Goal: Task Accomplishment & Management: Manage account settings

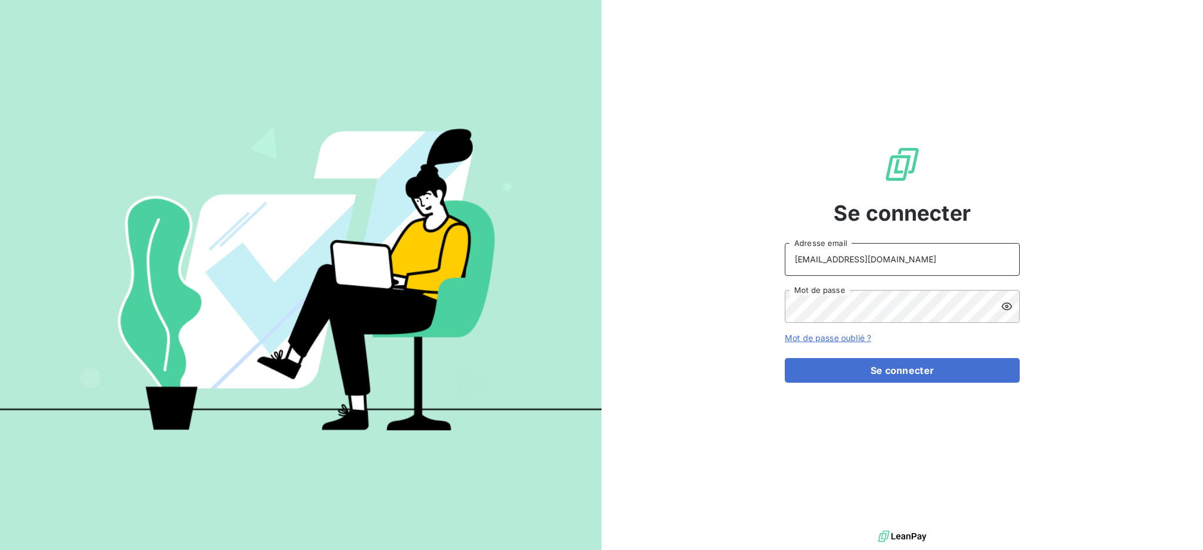
click at [900, 254] on input "[EMAIL_ADDRESS][DOMAIN_NAME]" at bounding box center [902, 259] width 235 height 33
type input "[EMAIL_ADDRESS][DOMAIN_NAME]"
click at [943, 371] on button "Se connecter" at bounding box center [902, 370] width 235 height 25
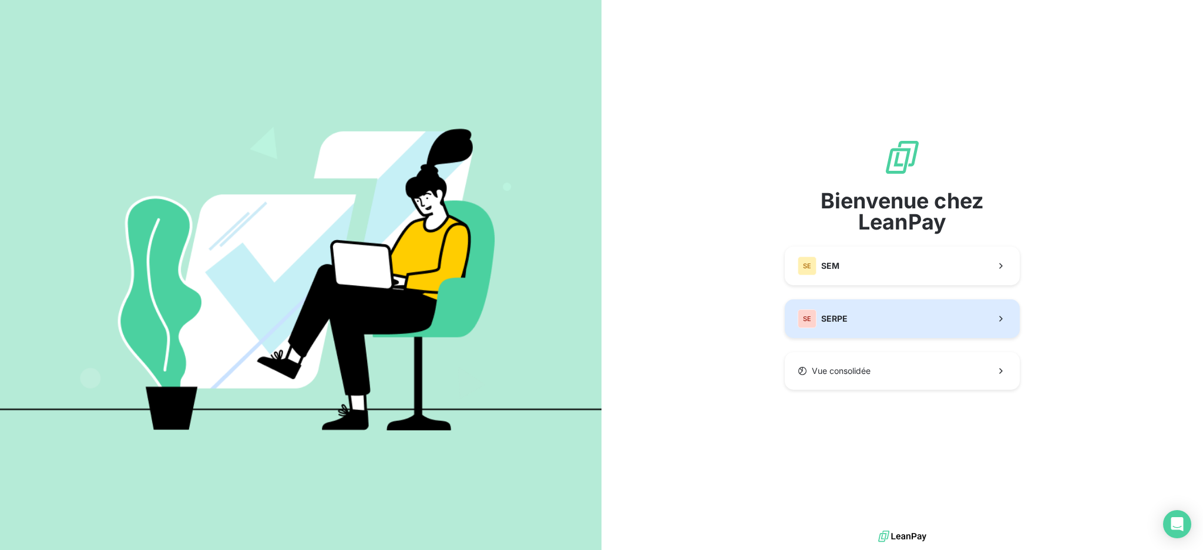
click at [860, 318] on button "SE SERPE" at bounding box center [902, 319] width 235 height 39
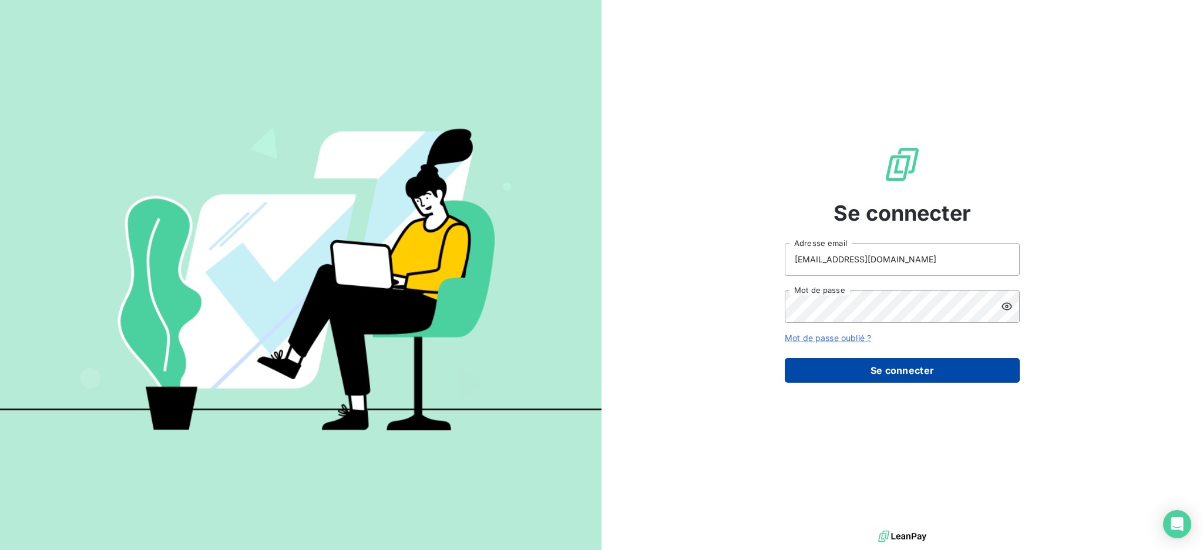
click at [926, 370] on button "Se connecter" at bounding box center [902, 370] width 235 height 25
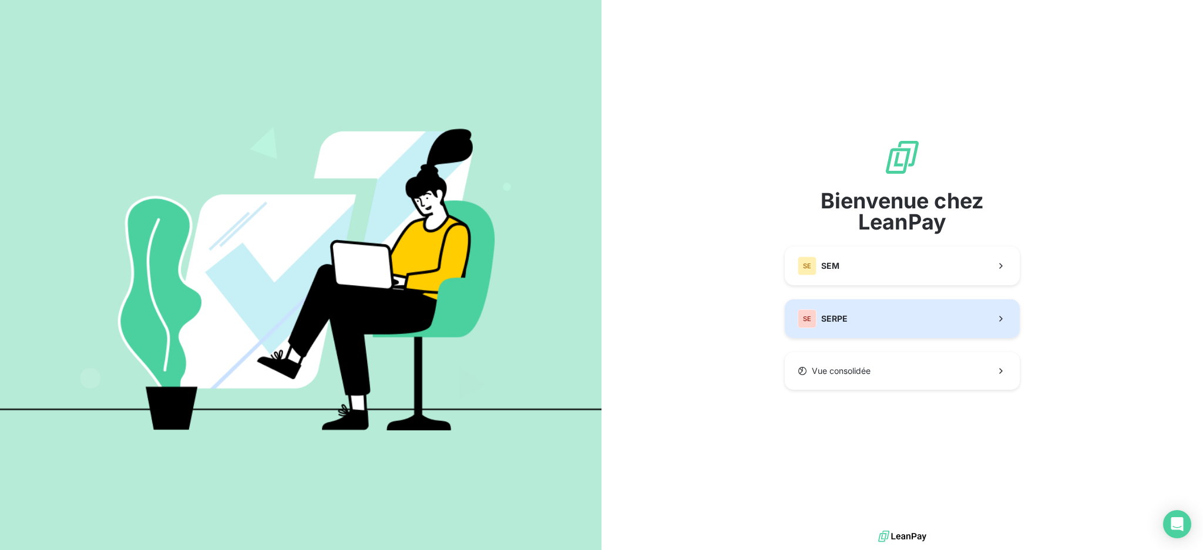
click at [945, 322] on button "SE SERPE" at bounding box center [902, 319] width 235 height 39
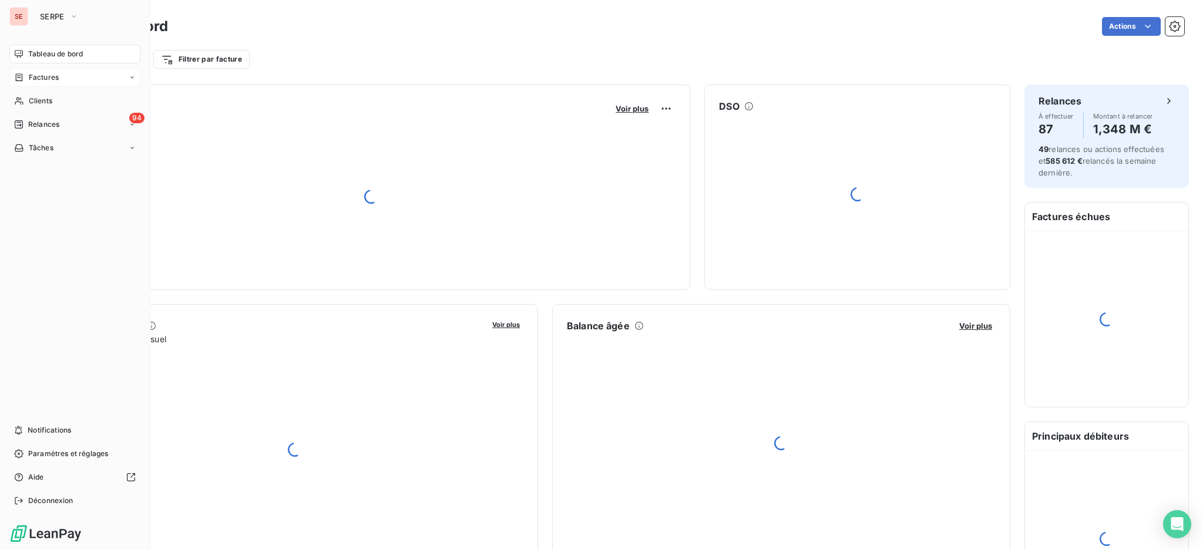
click at [42, 82] on span "Factures" at bounding box center [44, 77] width 30 height 11
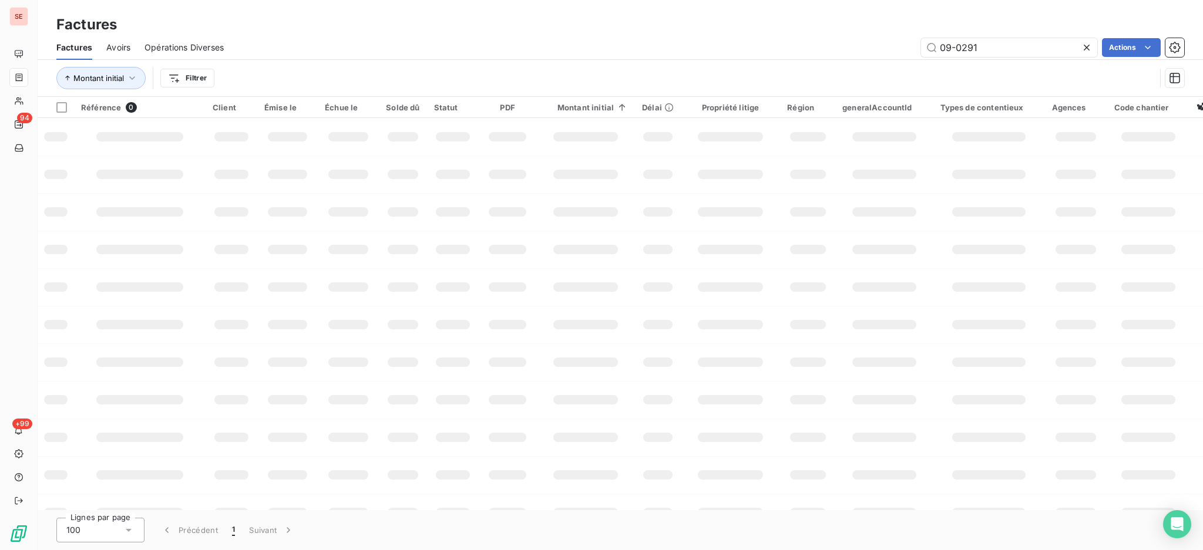
drag, startPoint x: 986, startPoint y: 43, endPoint x: 840, endPoint y: 44, distance: 145.7
click at [841, 45] on div "09-0291 Actions" at bounding box center [711, 47] width 946 height 19
type input "08-0505"
click at [1180, 526] on icon "Open Intercom Messenger" at bounding box center [1176, 524] width 15 height 15
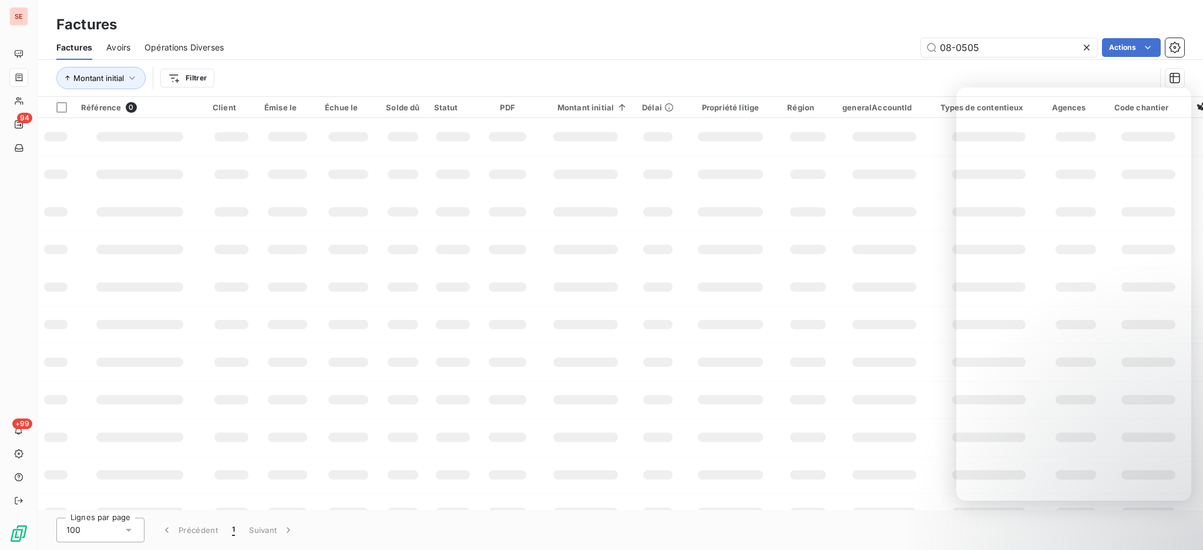
click at [843, 73] on div "Montant initial Filtrer" at bounding box center [605, 78] width 1099 height 22
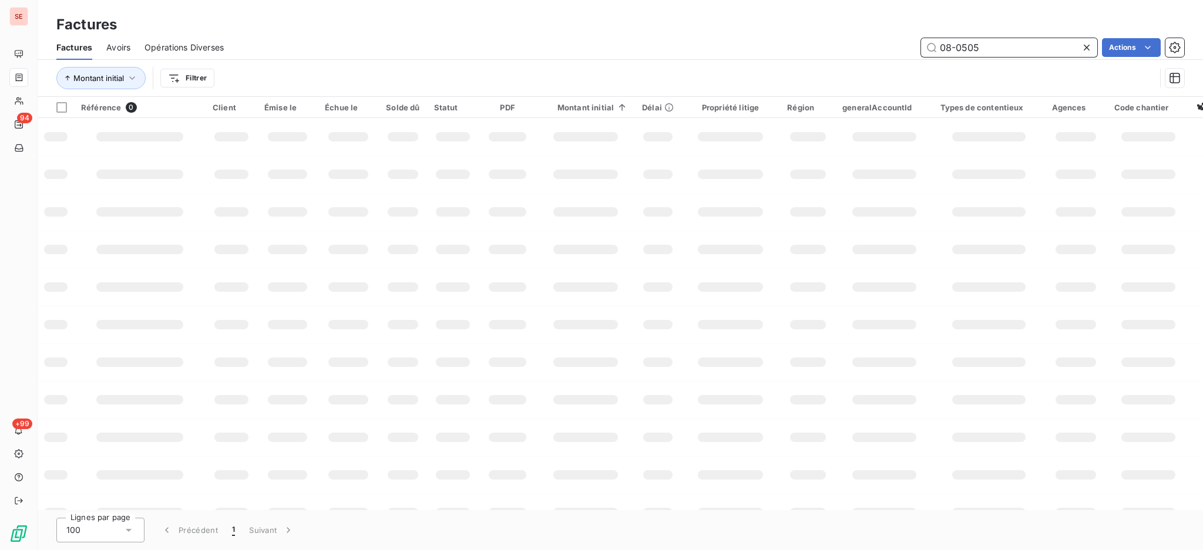
click at [1001, 51] on input "08-0505" at bounding box center [1009, 47] width 176 height 19
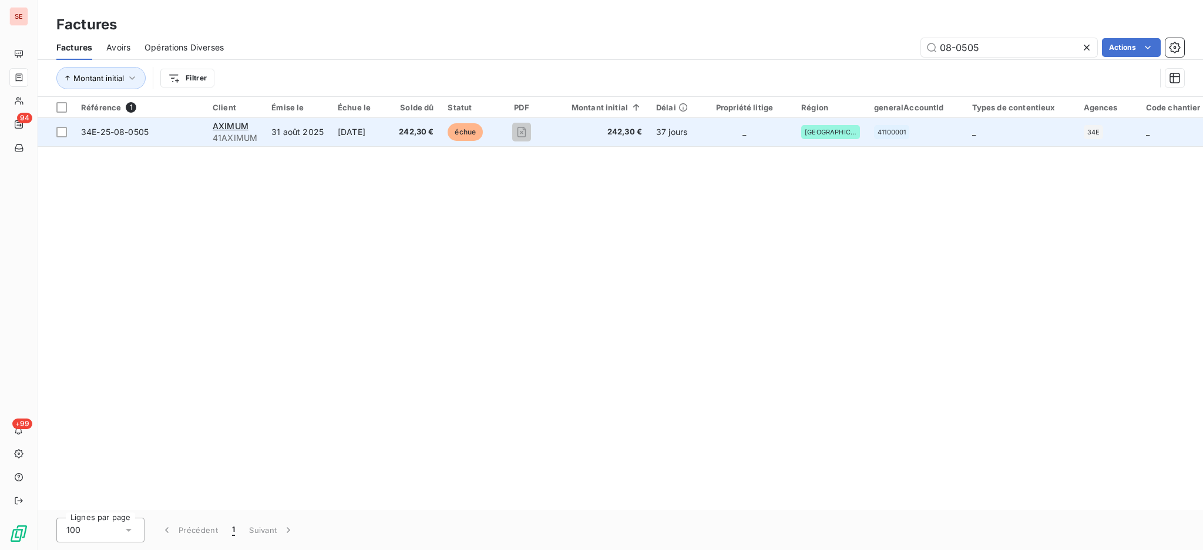
click at [392, 134] on td "[DATE]" at bounding box center [361, 132] width 61 height 28
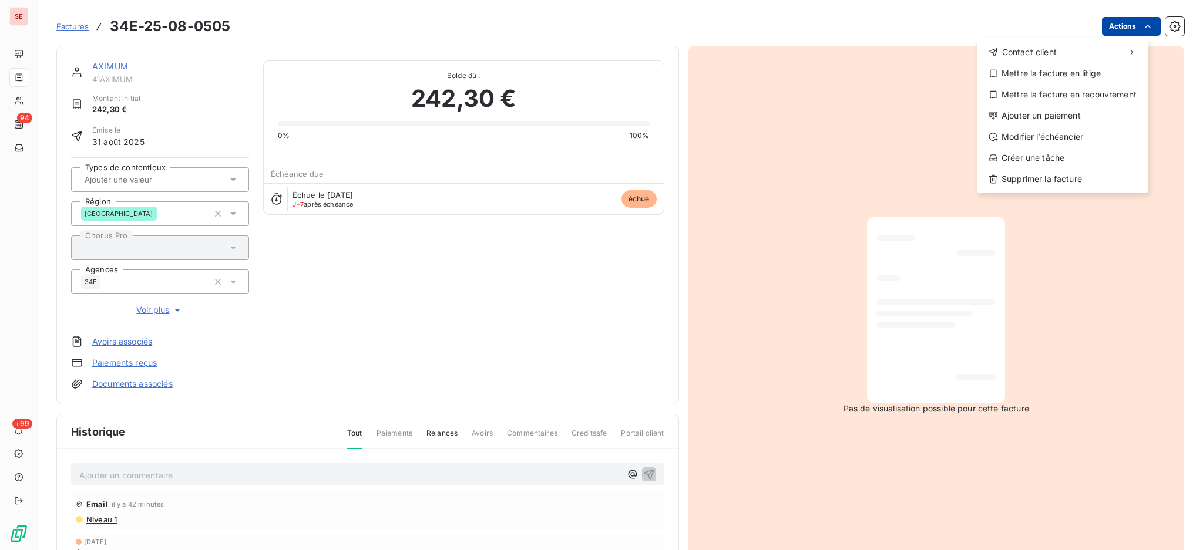
click at [1118, 27] on html "SE 94 +99 Factures 34E-25-08-0505 Actions Contact client Mettre la facture en l…" at bounding box center [601, 275] width 1203 height 550
click at [1084, 116] on div "Ajouter un paiement" at bounding box center [1063, 115] width 162 height 19
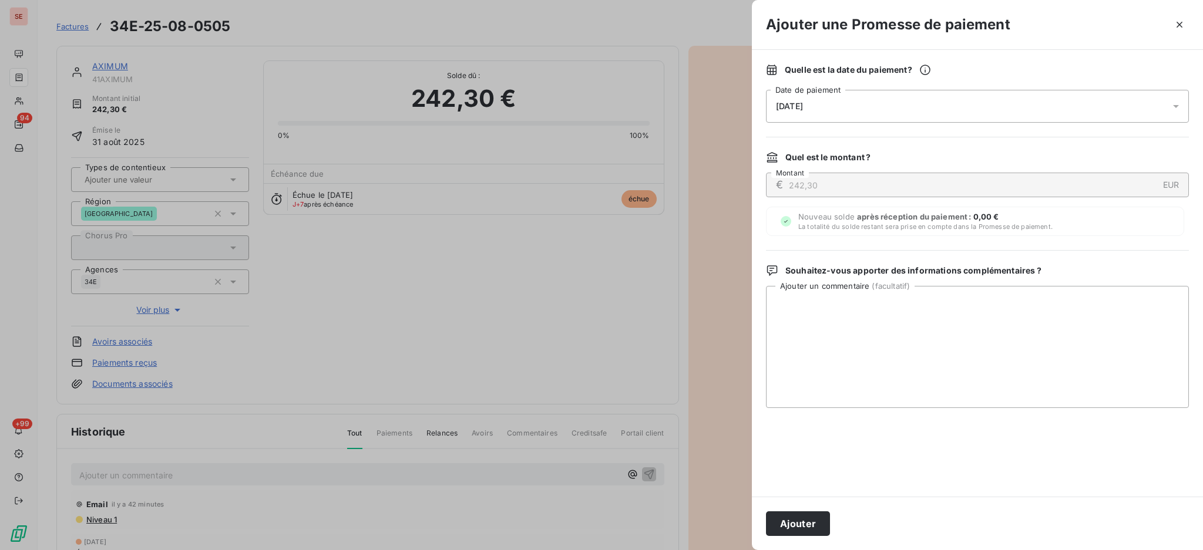
click at [1179, 107] on icon at bounding box center [1176, 106] width 12 height 12
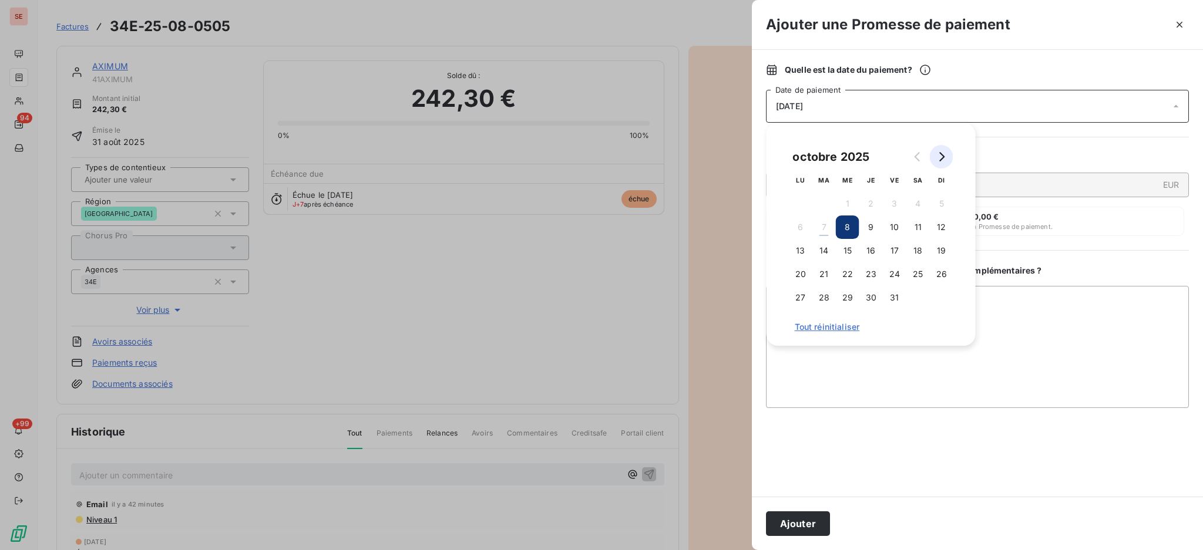
click at [941, 163] on button "Go to next month" at bounding box center [941, 156] width 23 height 23
click at [805, 232] on button "3" at bounding box center [800, 227] width 23 height 23
click at [1023, 322] on textarea "Ajouter un commentaire ( facultatif )" at bounding box center [977, 347] width 423 height 122
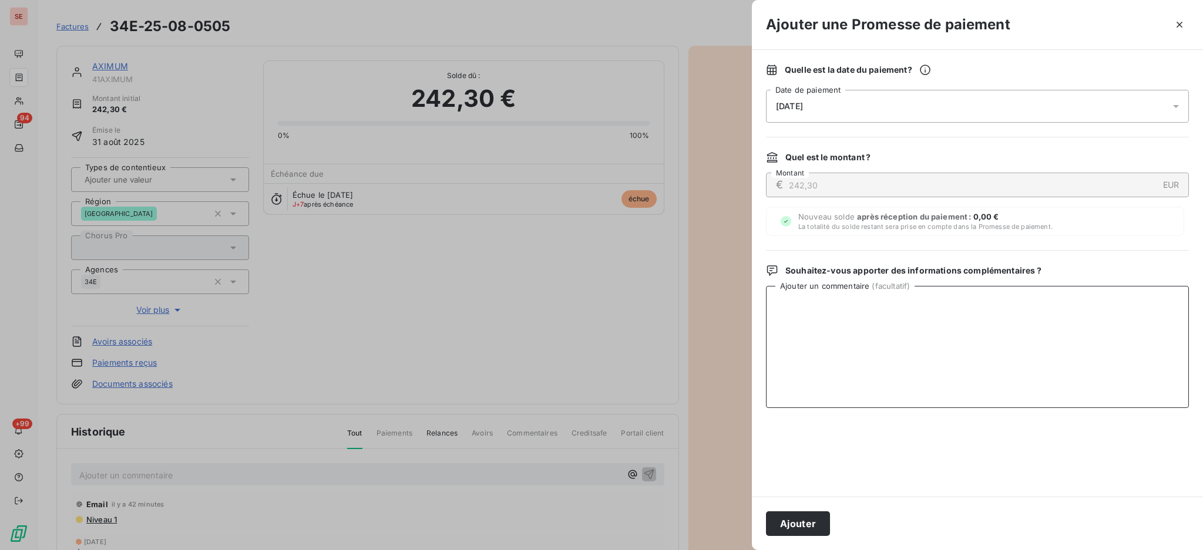
paste textarea "La facture sera réglée au [DATE]."
click at [774, 300] on textarea "La facture sera réglée au [DATE]." at bounding box center [977, 347] width 423 height 122
paste textarea "La facture sera réglée au [DATE]."
drag, startPoint x: 919, startPoint y: 301, endPoint x: 766, endPoint y: 301, distance: 152.7
click at [766, 301] on textarea "La facture sera réglée au [DATE][DOMAIN_NAME] facture sera réglée au [DATE]." at bounding box center [977, 347] width 423 height 122
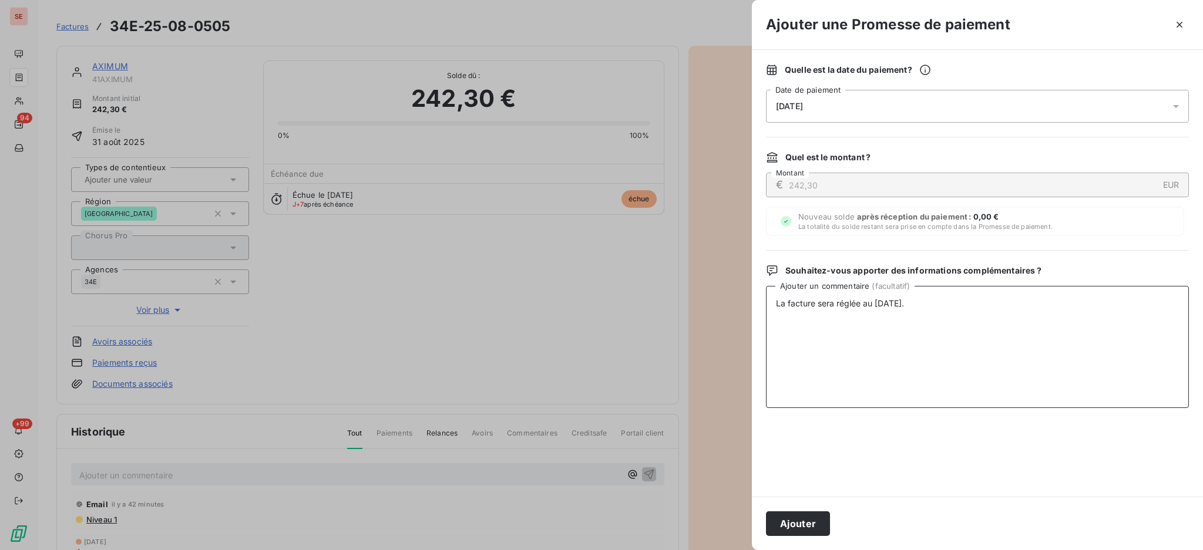
click at [774, 302] on textarea "La facture sera réglée au [DATE]." at bounding box center [977, 347] width 423 height 122
paste textarea "[EMAIL_ADDRESS][DOMAIN_NAME]"
type textarea "[EMAIL_ADDRESS][DOMAIN_NAME] La facture sera réglée au [DATE]."
click at [813, 531] on button "Ajouter" at bounding box center [798, 524] width 64 height 25
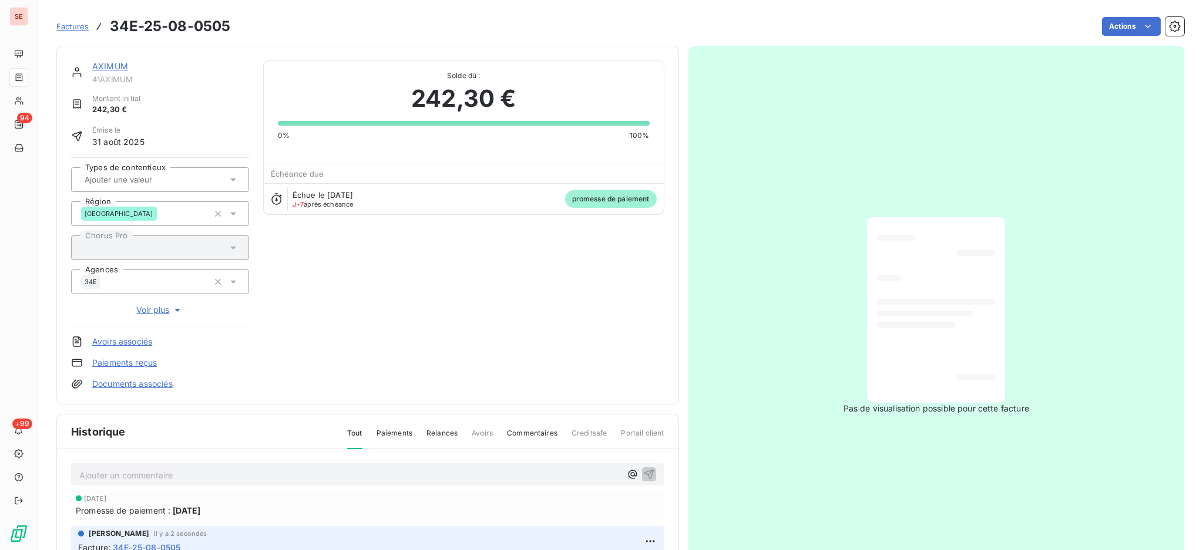
click at [107, 70] on link "AXIMUM" at bounding box center [110, 66] width 36 height 10
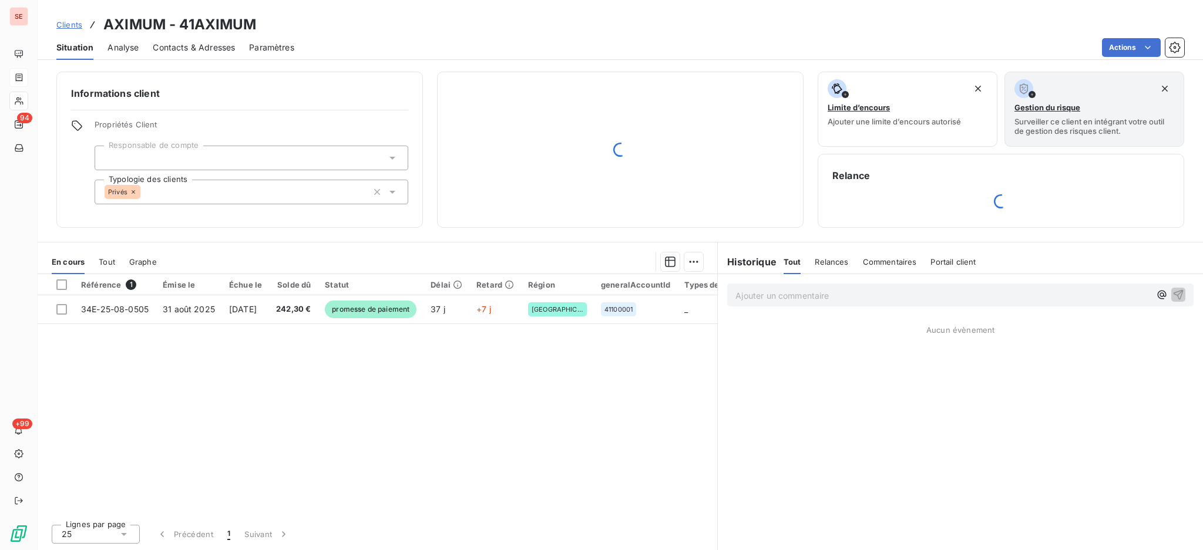
click at [181, 48] on span "Contacts & Adresses" at bounding box center [194, 48] width 82 height 12
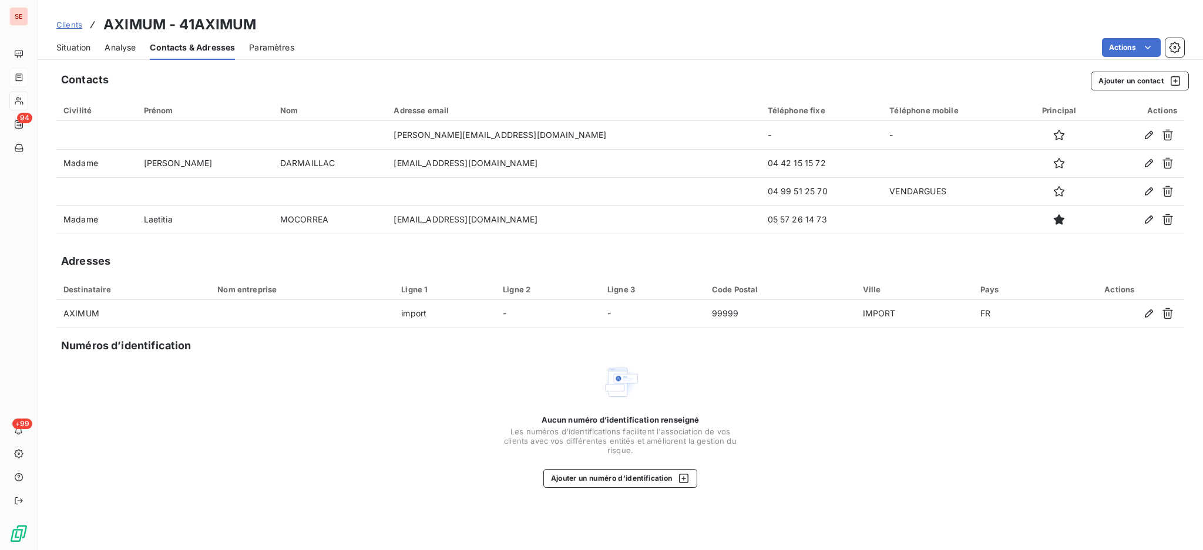
click at [76, 42] on span "Situation" at bounding box center [73, 48] width 34 height 12
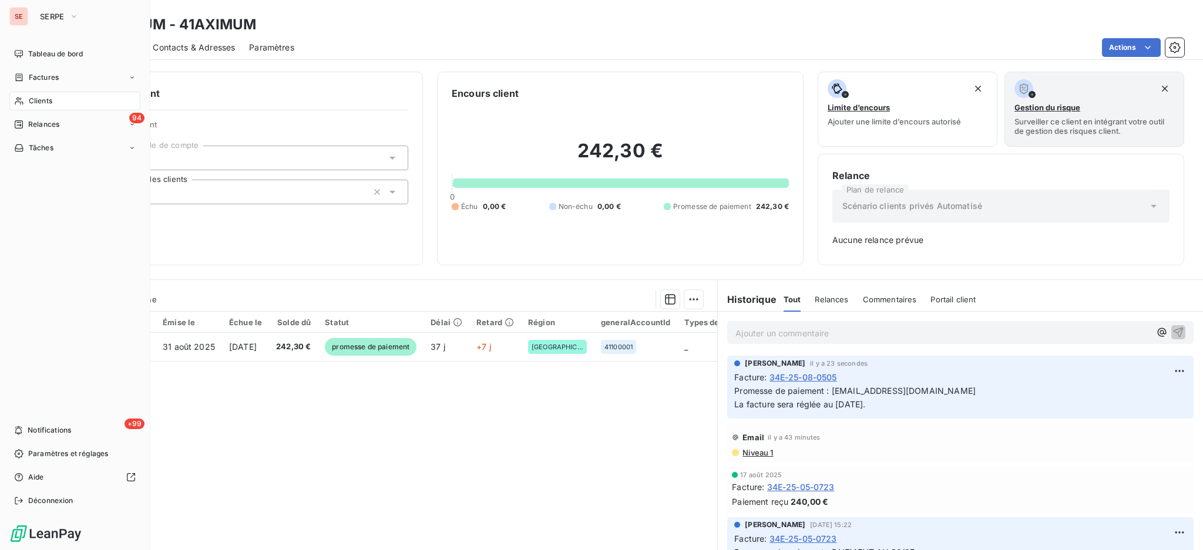
drag, startPoint x: 58, startPoint y: 80, endPoint x: 146, endPoint y: 65, distance: 89.4
click at [58, 79] on span "Factures" at bounding box center [44, 77] width 30 height 11
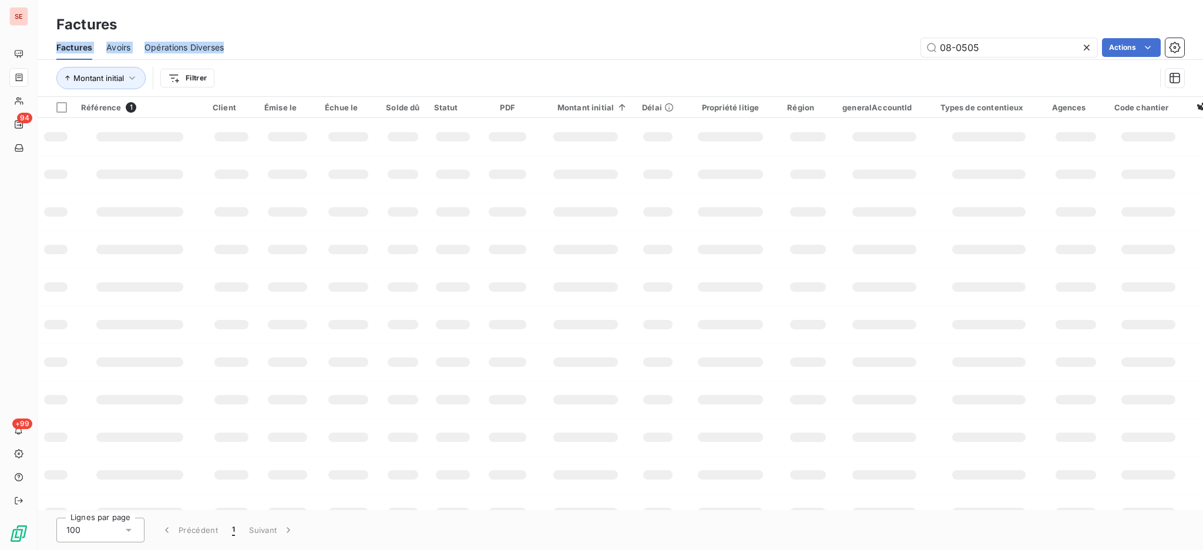
drag, startPoint x: 994, startPoint y: 57, endPoint x: 908, endPoint y: 28, distance: 90.5
click at [932, 28] on div "Factures Factures Avoirs Opérations Diverses 08-0505 Actions Montant initial Fi…" at bounding box center [620, 48] width 1165 height 97
drag, startPoint x: 992, startPoint y: 58, endPoint x: 970, endPoint y: 48, distance: 23.7
click at [970, 48] on div "Factures Avoirs Opérations Diverses 08-0505 Actions" at bounding box center [620, 47] width 1165 height 25
drag, startPoint x: 926, startPoint y: 48, endPoint x: 882, endPoint y: 46, distance: 44.1
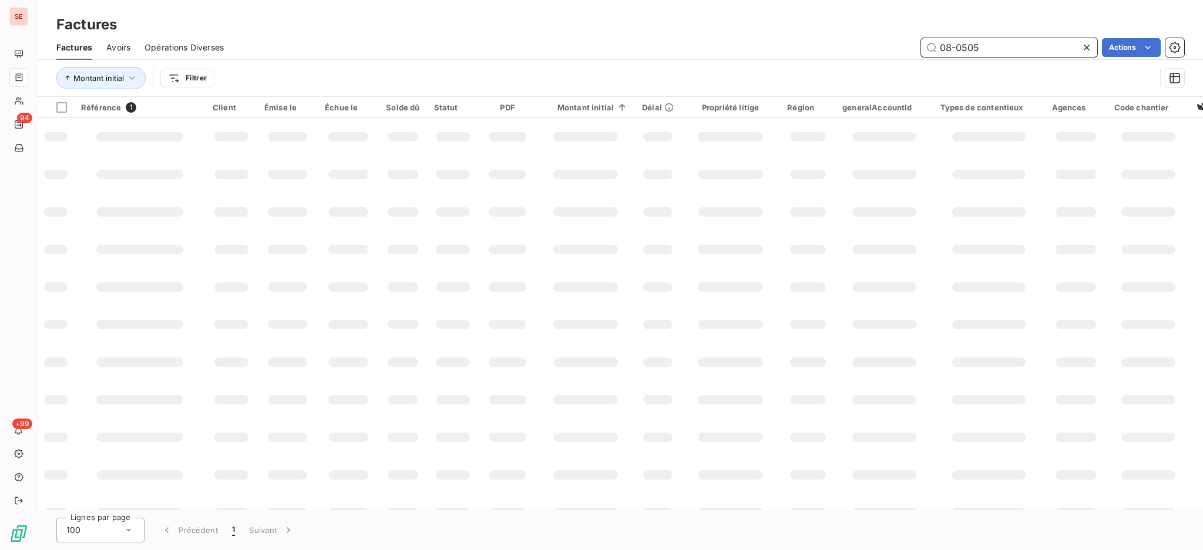
click at [882, 46] on div "08-0505 Actions" at bounding box center [711, 47] width 946 height 19
type input "09-1602"
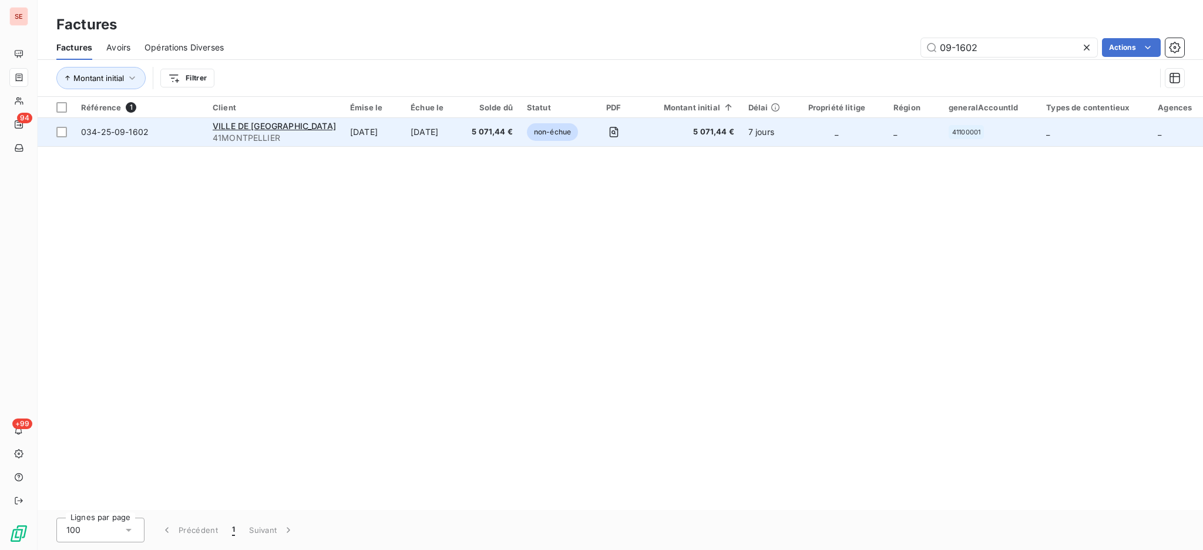
click at [287, 135] on span "41MONTPELLIER" at bounding box center [274, 138] width 123 height 12
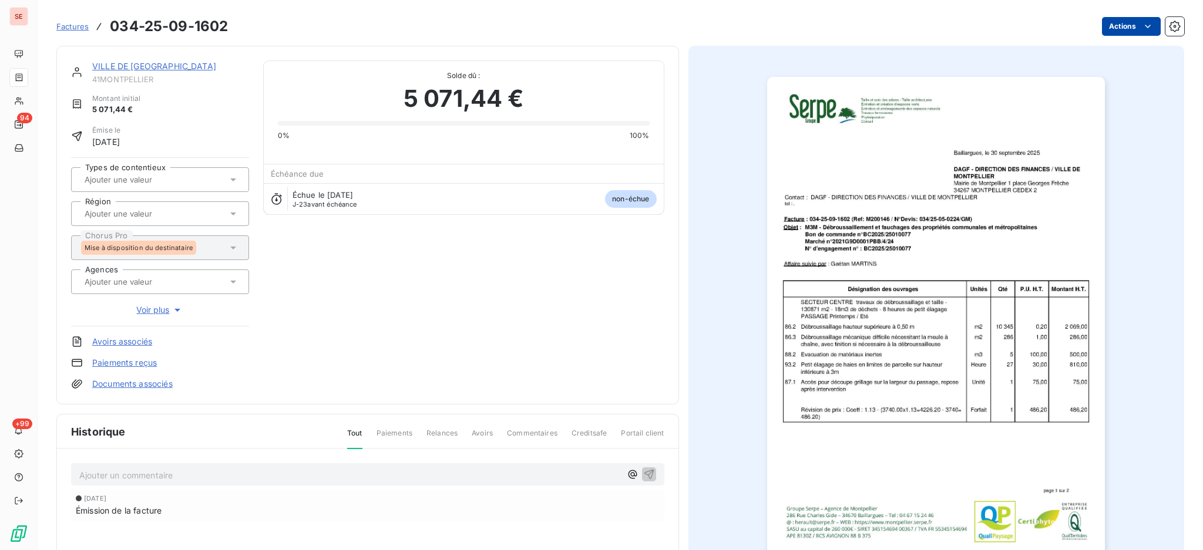
click at [1120, 29] on html "SE 94 +99 Factures 034-25-09-1602 Actions VILLE DE [GEOGRAPHIC_DATA] 41MONTPELL…" at bounding box center [601, 275] width 1203 height 550
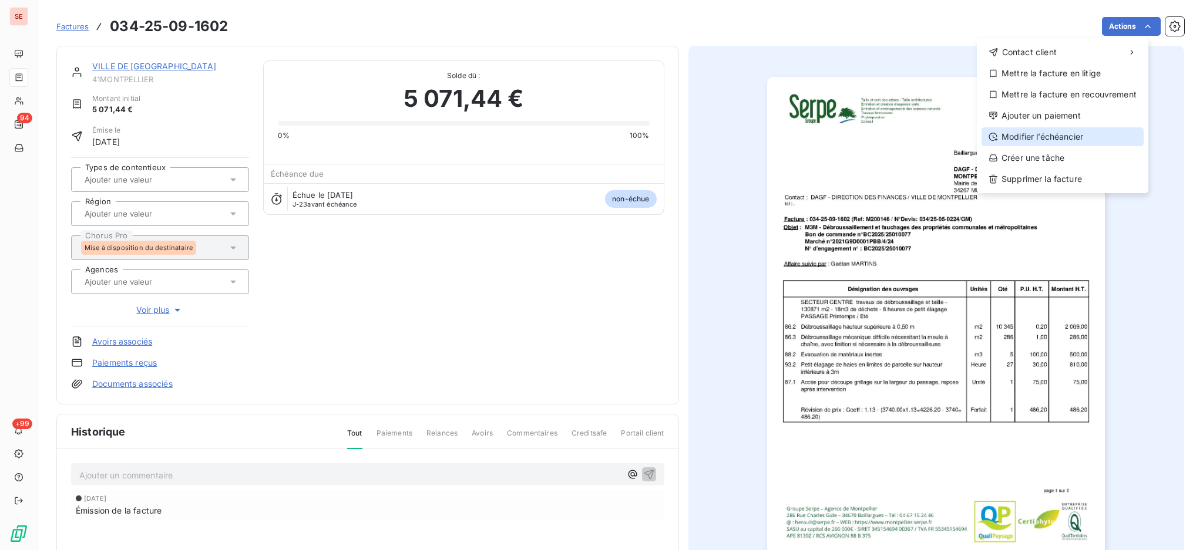
click at [1074, 135] on div "Modifier l’échéancier" at bounding box center [1063, 136] width 162 height 19
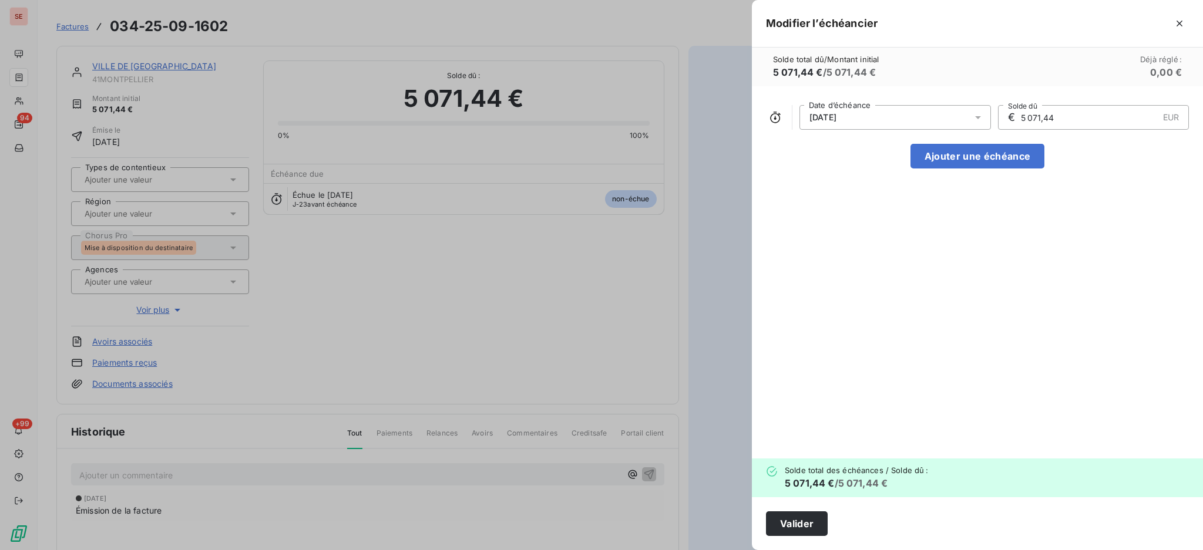
click at [977, 115] on icon at bounding box center [978, 118] width 12 height 12
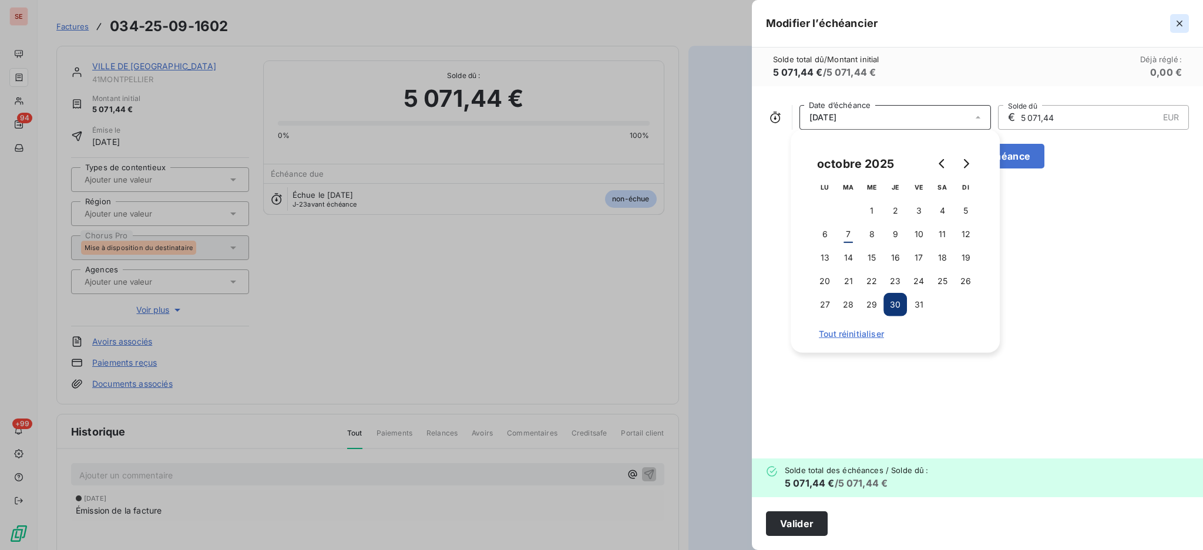
click at [1179, 28] on icon "button" at bounding box center [1180, 24] width 12 height 12
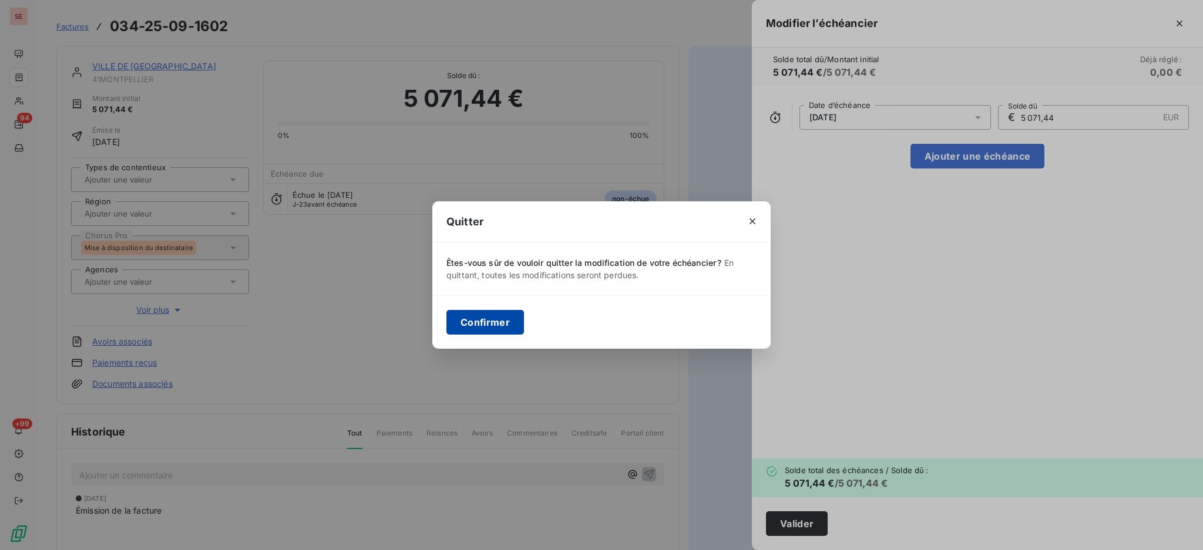
click at [505, 320] on button "Confirmer" at bounding box center [485, 322] width 78 height 25
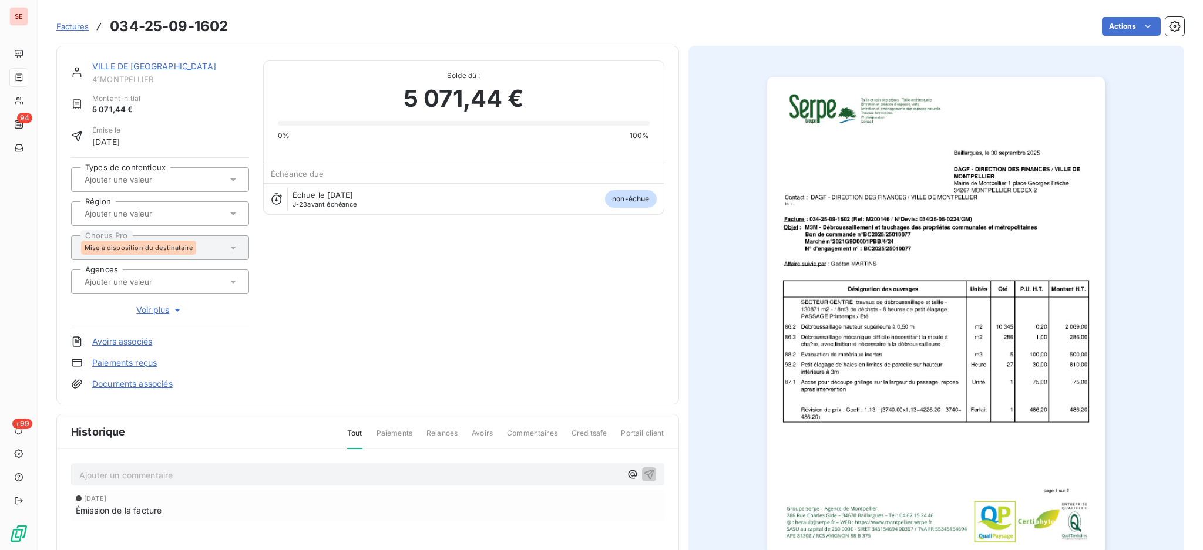
click at [246, 477] on p "Ajouter un commentaire ﻿" at bounding box center [350, 475] width 542 height 15
click at [79, 470] on span "Facture redéposée ce jour, sur Chorus Pro directement, suite refacturation" at bounding box center [224, 474] width 291 height 10
click at [643, 474] on icon "button" at bounding box center [649, 474] width 12 height 12
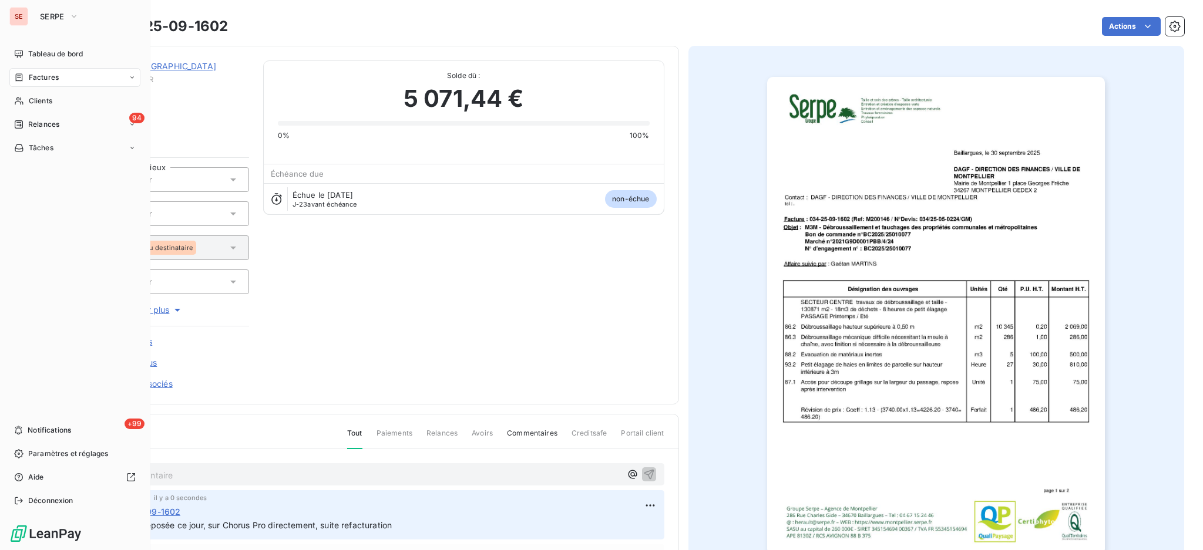
click at [47, 74] on span "Factures" at bounding box center [44, 77] width 30 height 11
click at [47, 80] on span "Factures" at bounding box center [44, 77] width 30 height 11
click at [44, 103] on span "Factures" at bounding box center [43, 101] width 30 height 11
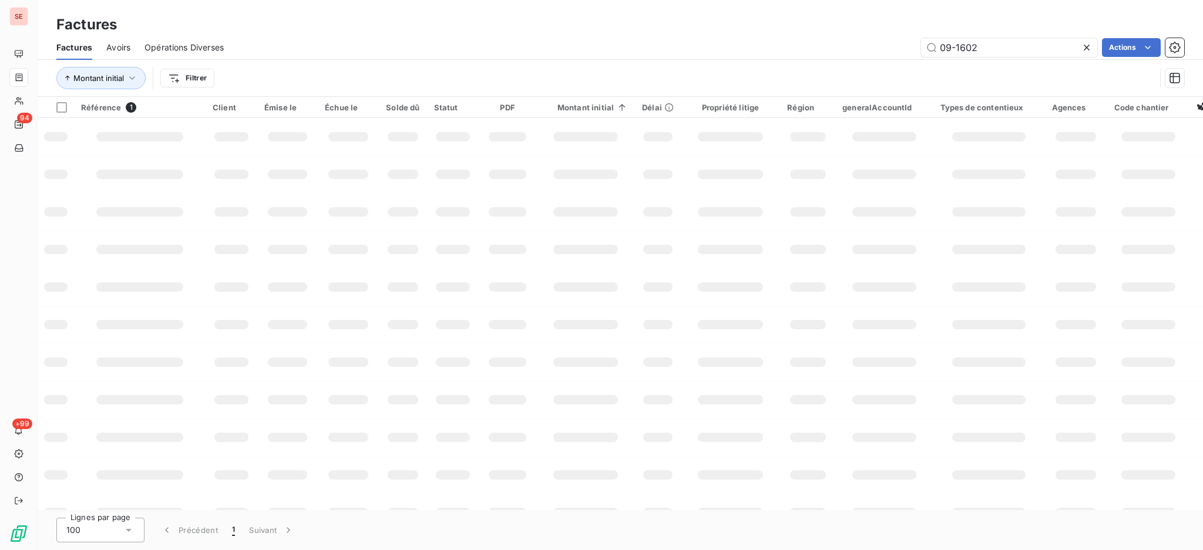
drag, startPoint x: 997, startPoint y: 51, endPoint x: 653, endPoint y: 48, distance: 344.2
click at [853, 42] on div "09-1602 Actions" at bounding box center [711, 47] width 946 height 19
type input "07-0753"
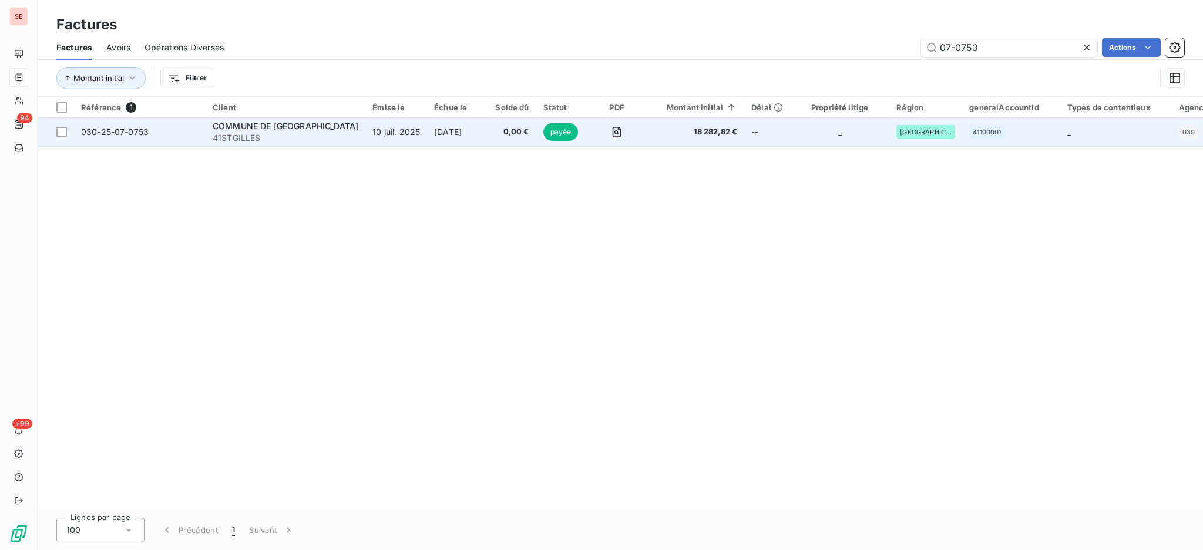
click at [219, 130] on span "COMMUNE DE [GEOGRAPHIC_DATA]" at bounding box center [286, 126] width 146 height 10
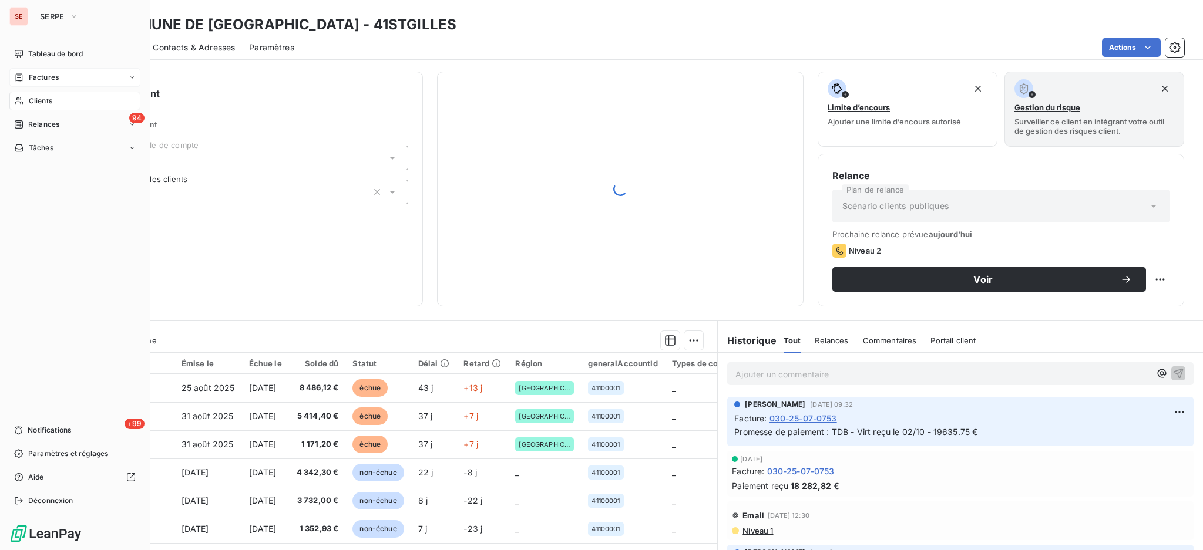
drag, startPoint x: 33, startPoint y: 84, endPoint x: 32, endPoint y: 78, distance: 6.1
click at [32, 78] on span "Factures" at bounding box center [44, 77] width 30 height 11
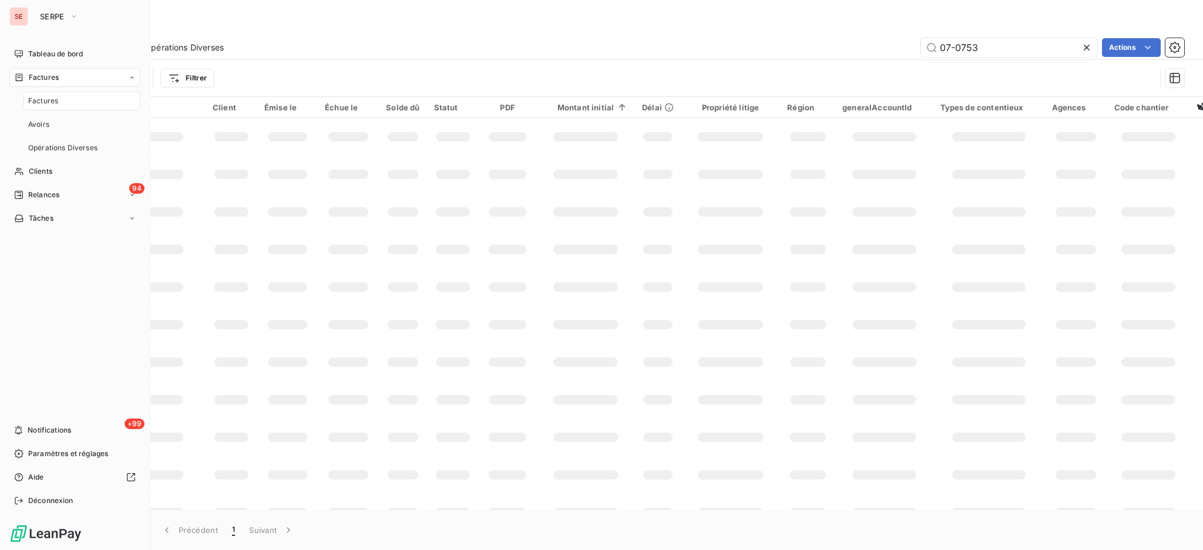
click at [47, 105] on span "Factures" at bounding box center [43, 101] width 30 height 11
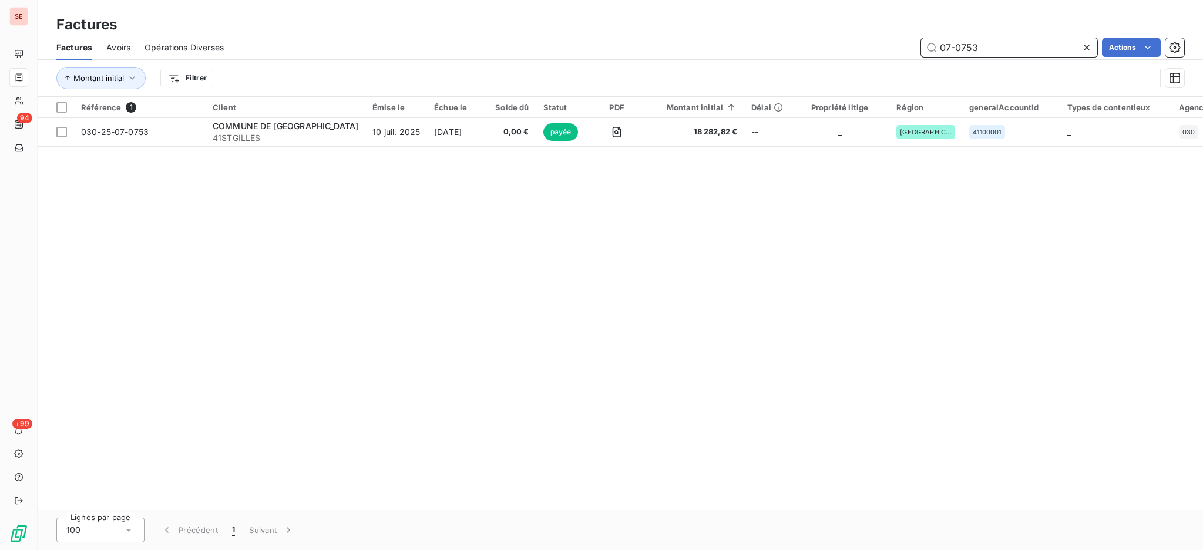
drag, startPoint x: 1002, startPoint y: 43, endPoint x: 689, endPoint y: 31, distance: 313.3
click at [787, 35] on div "Factures Avoirs Opérations Diverses 07-0753 Actions" at bounding box center [620, 47] width 1165 height 25
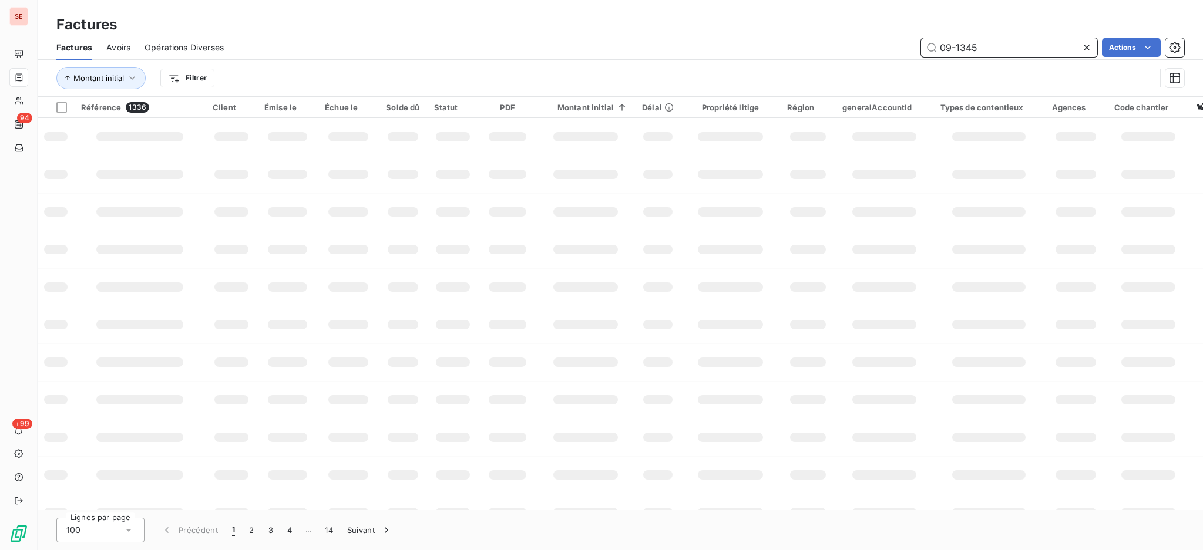
type input "09-1345"
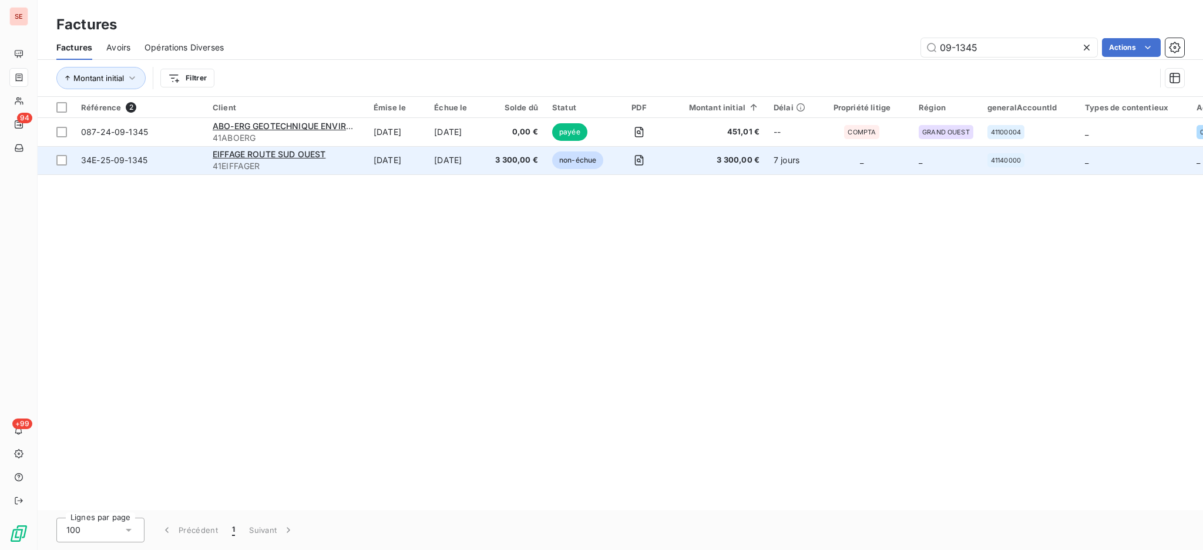
click at [273, 169] on span "41EIFFAGER" at bounding box center [286, 166] width 147 height 12
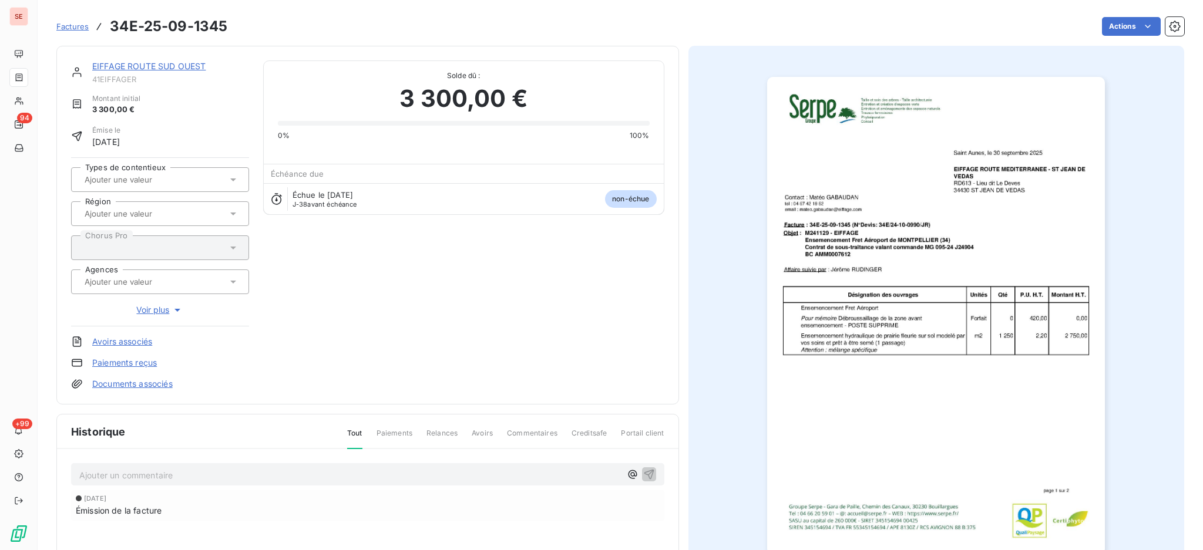
click at [162, 63] on link "EIFFAGE ROUTE SUD OUEST" at bounding box center [148, 66] width 113 height 10
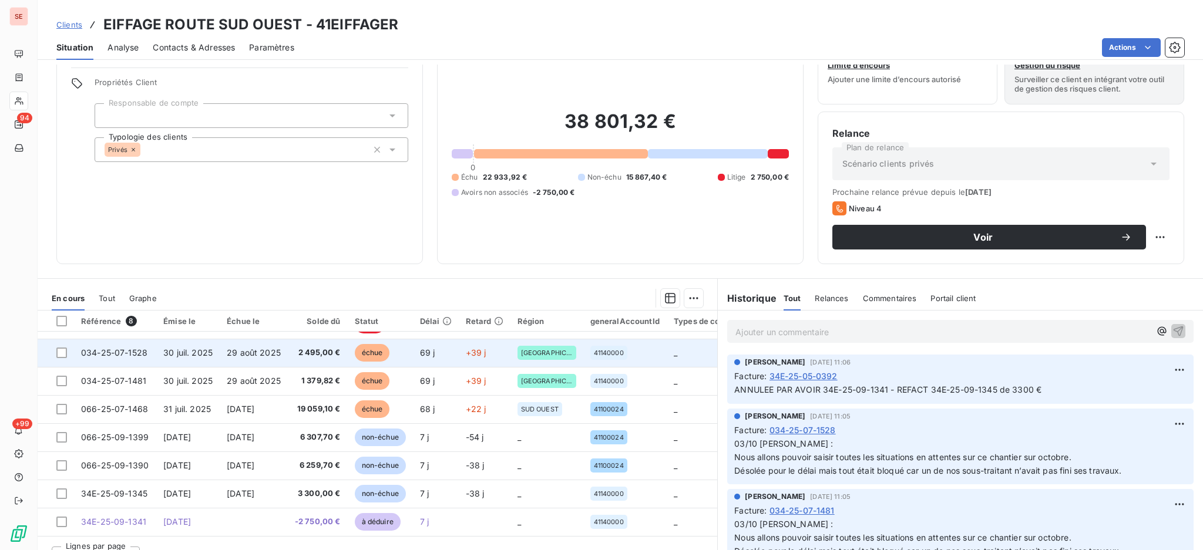
scroll to position [63, 0]
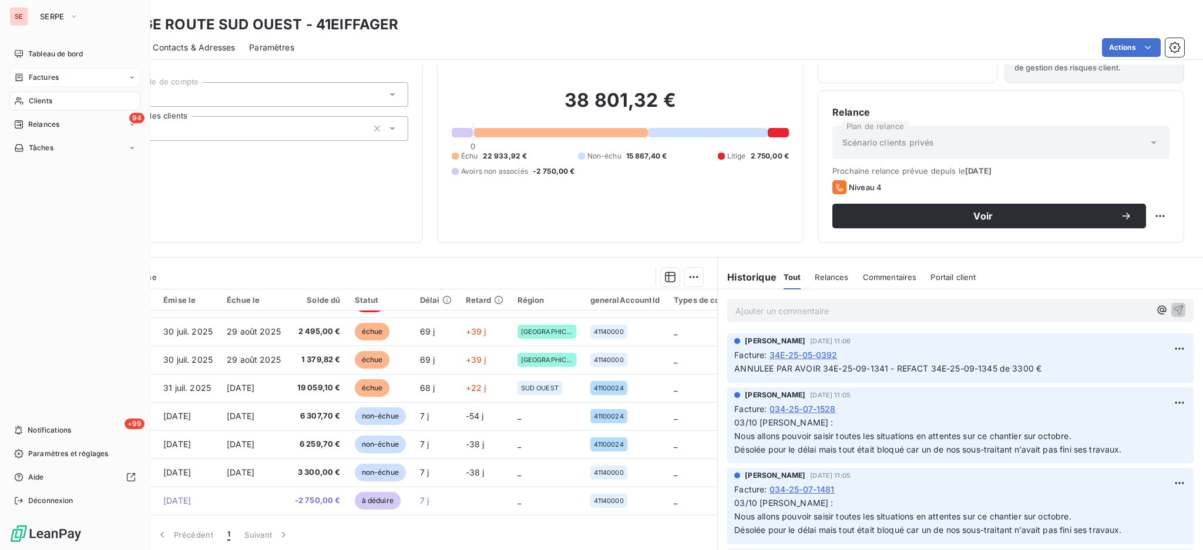
click at [43, 79] on span "Factures" at bounding box center [44, 77] width 30 height 11
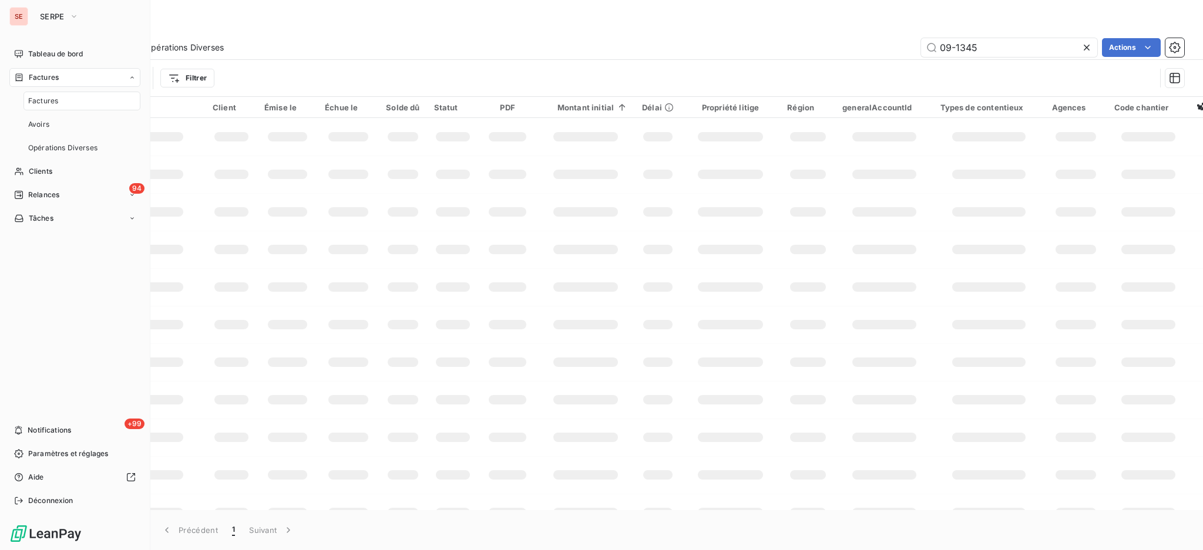
click at [38, 100] on span "Factures" at bounding box center [43, 101] width 30 height 11
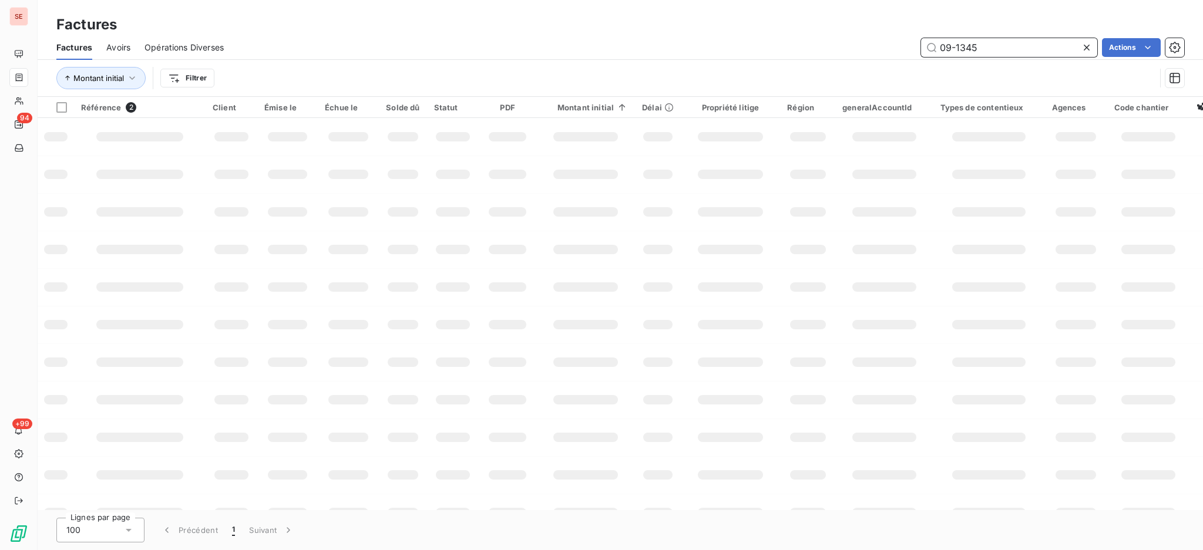
drag, startPoint x: 993, startPoint y: 51, endPoint x: 551, endPoint y: 159, distance: 455.5
click at [791, 58] on div "Factures Avoirs Opérations Diverses 09-1345 Actions" at bounding box center [620, 47] width 1165 height 25
type input "05-0944"
click at [988, 43] on input "05-0944" at bounding box center [1009, 47] width 176 height 19
click at [1004, 46] on input "05-0944" at bounding box center [1009, 47] width 176 height 19
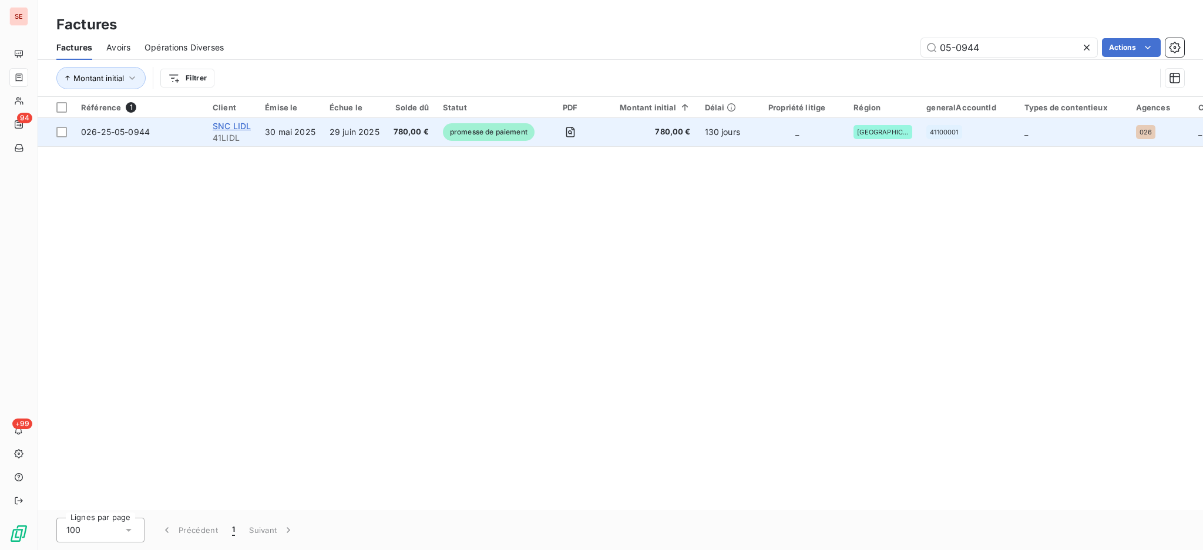
click at [235, 121] on span "SNC LIDL" at bounding box center [232, 126] width 38 height 10
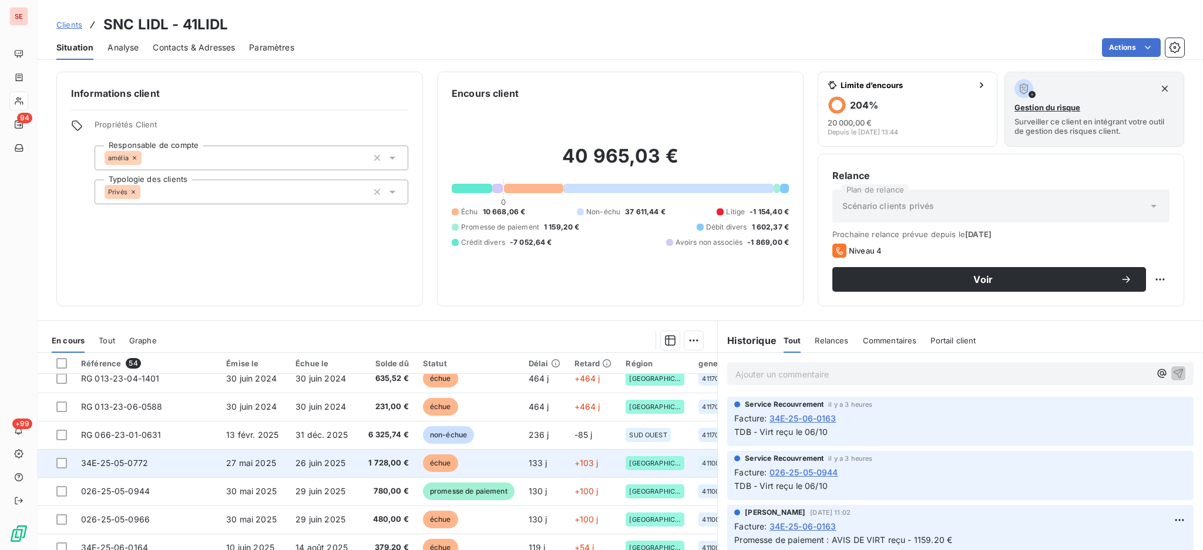
scroll to position [391, 0]
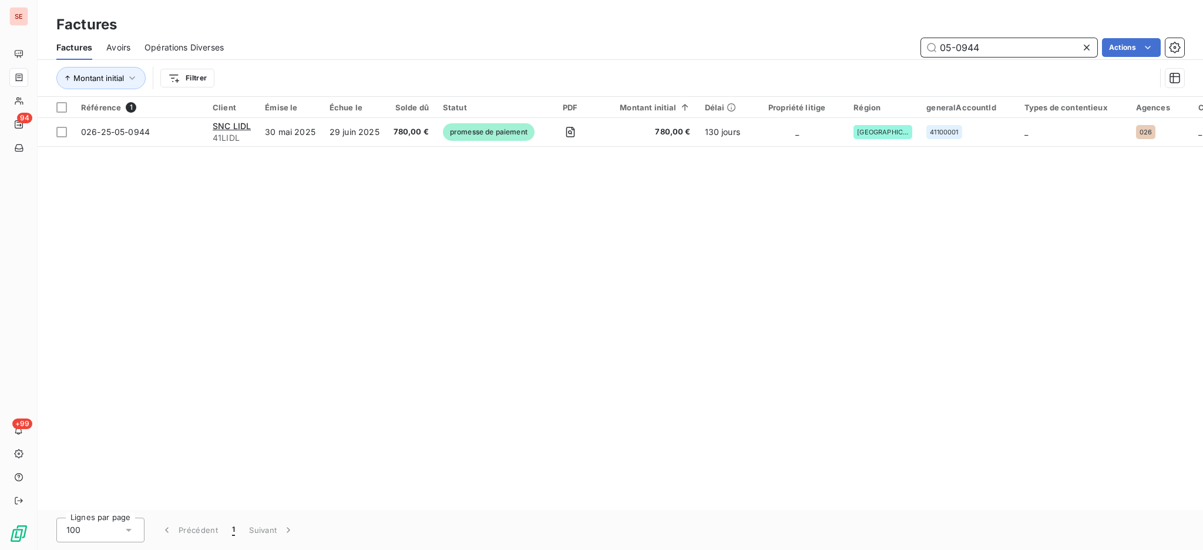
drag, startPoint x: 999, startPoint y: 42, endPoint x: 867, endPoint y: 44, distance: 132.2
click at [867, 44] on div "05-0944 Actions" at bounding box center [711, 47] width 946 height 19
type input "07-0214"
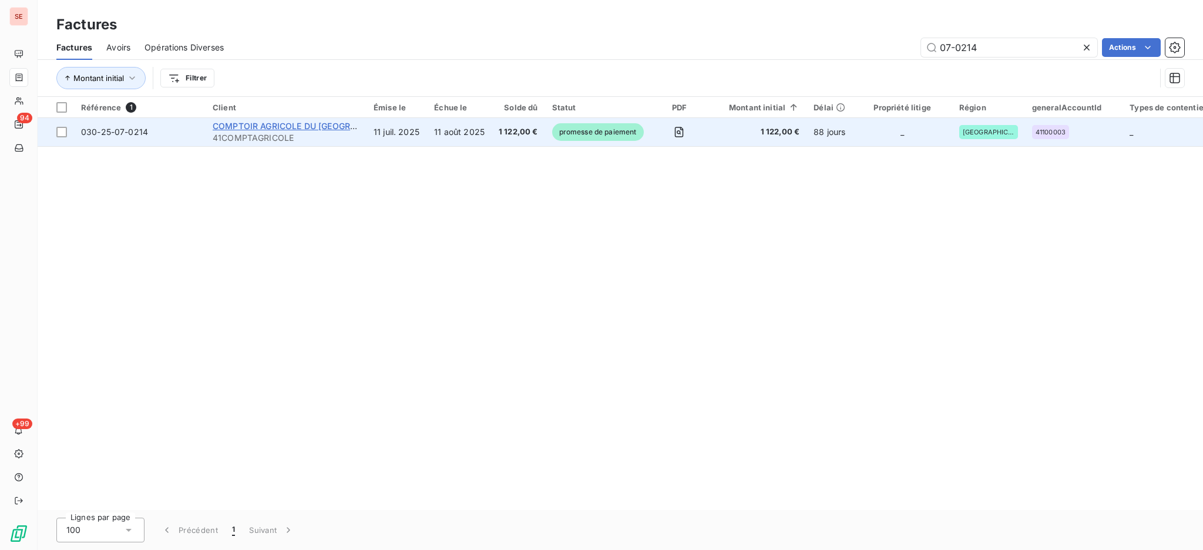
click at [315, 129] on span "COMPTOIR AGRICOLE DU [GEOGRAPHIC_DATA]" at bounding box center [308, 126] width 191 height 10
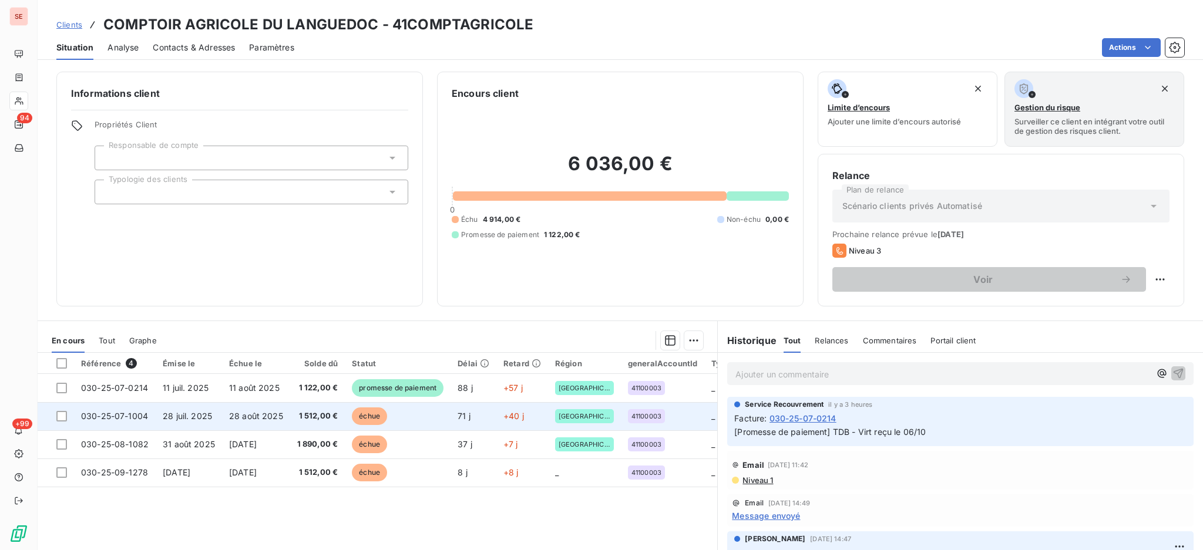
click at [66, 422] on td at bounding box center [56, 416] width 36 height 28
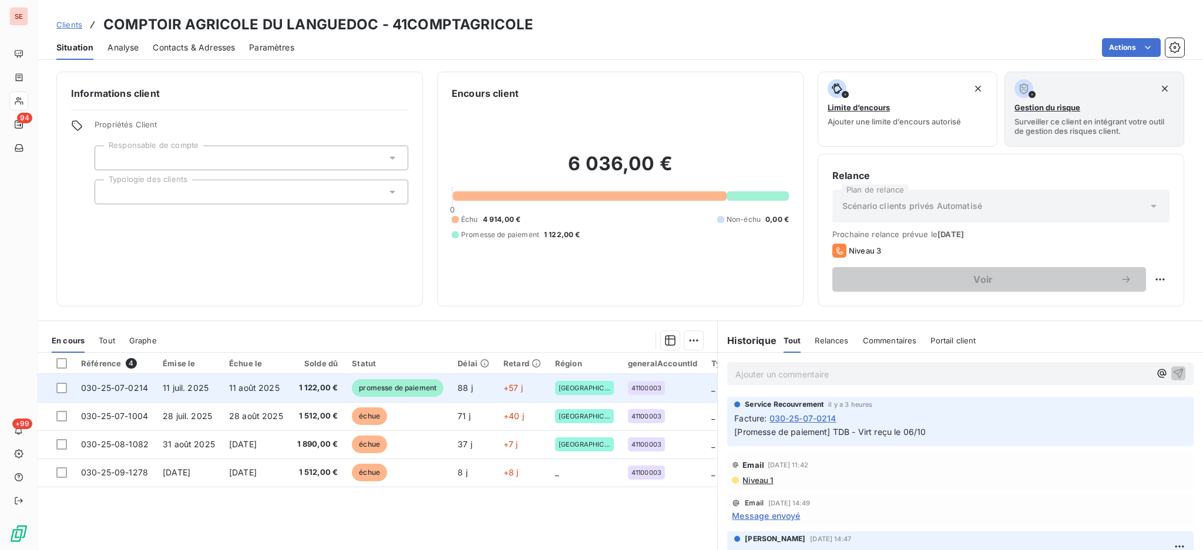
click at [382, 386] on span "promesse de paiement" at bounding box center [398, 388] width 92 height 18
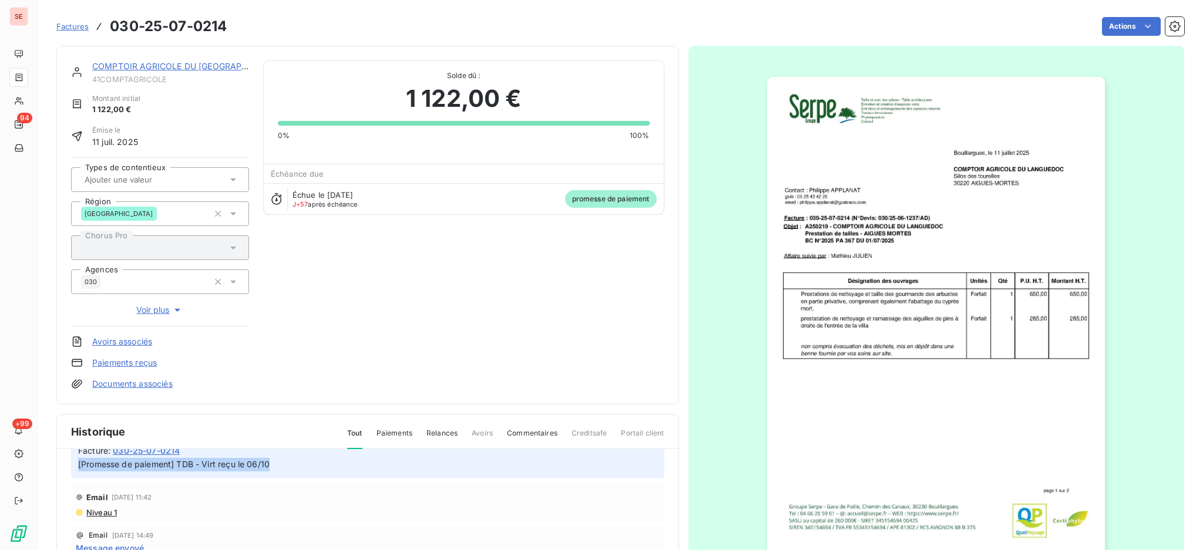
scroll to position [75, 0]
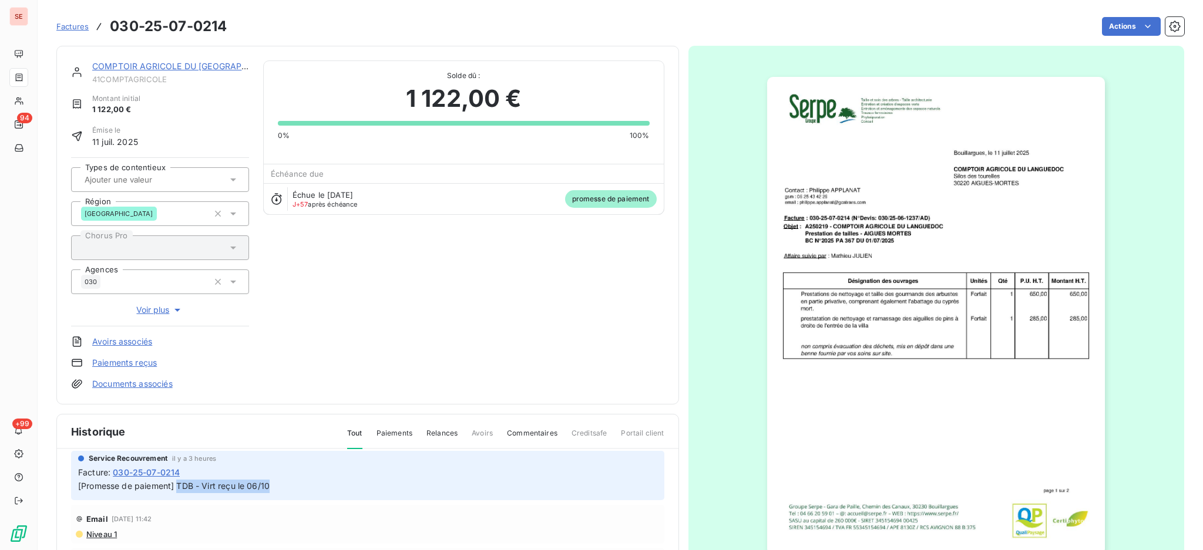
drag, startPoint x: 275, startPoint y: 459, endPoint x: 177, endPoint y: 478, distance: 99.8
click at [177, 479] on div "[Promesse de paiement] TDB - Virt reçu le 06/10" at bounding box center [367, 486] width 579 height 15
copy span "TDB - Virt reçu le 06/10"
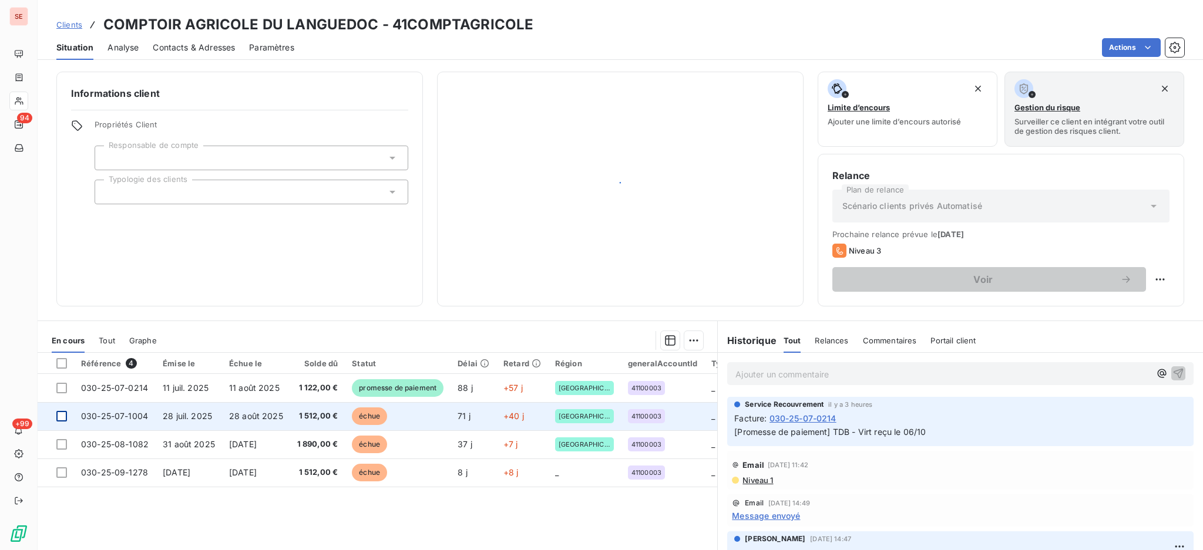
click at [66, 419] on td at bounding box center [56, 416] width 36 height 28
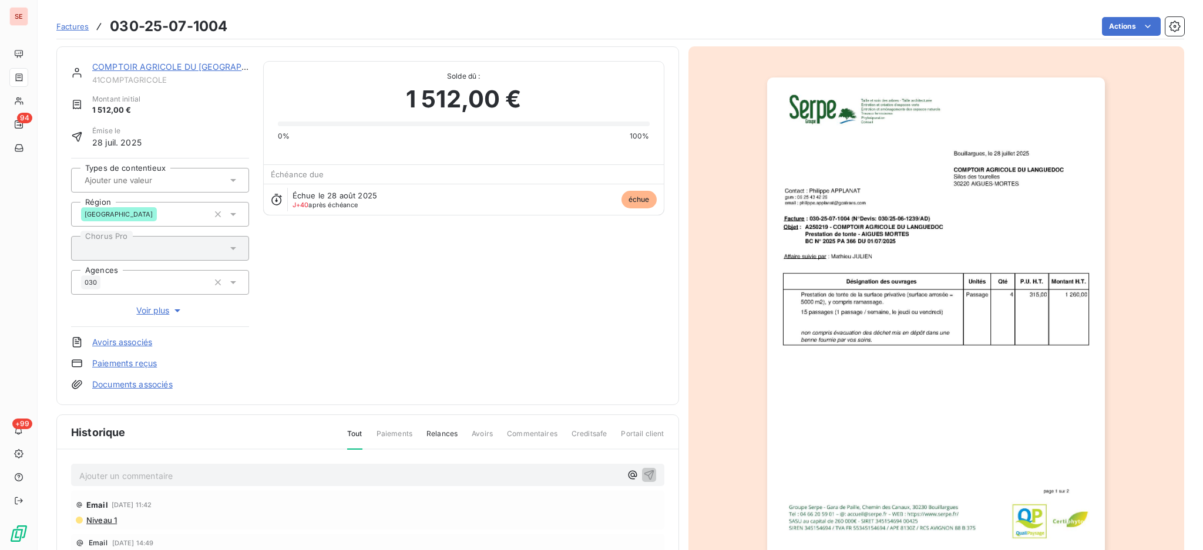
scroll to position [156, 0]
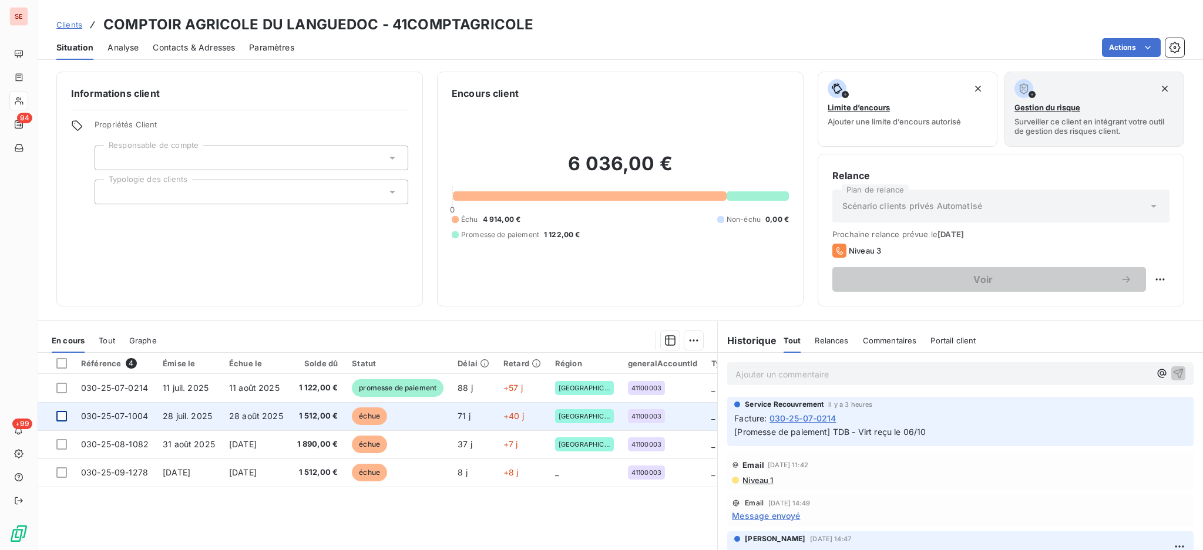
click at [61, 418] on div at bounding box center [61, 416] width 11 height 11
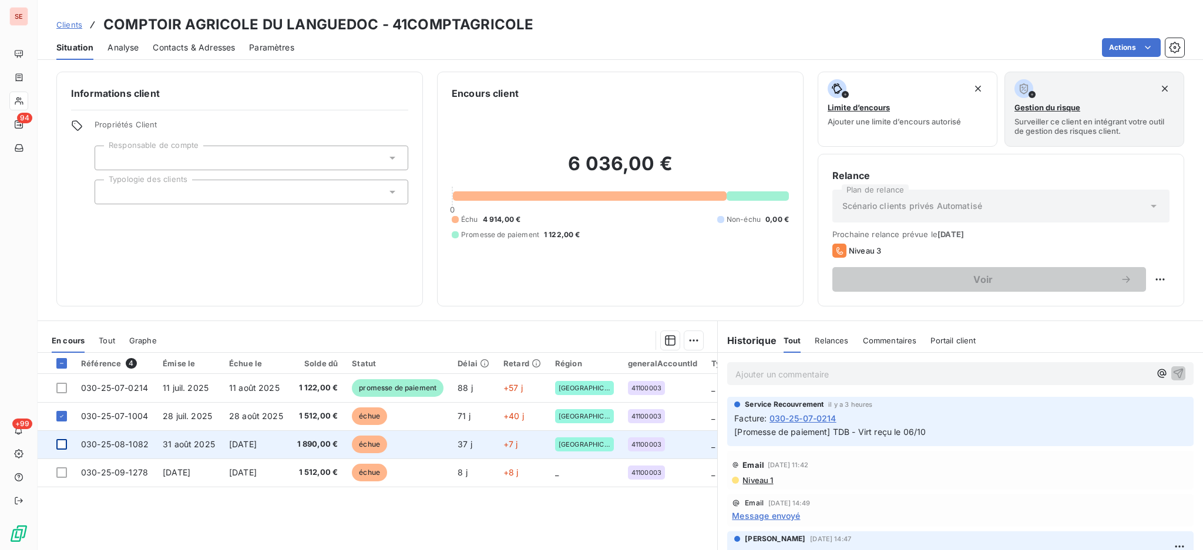
click at [62, 448] on div at bounding box center [61, 444] width 11 height 11
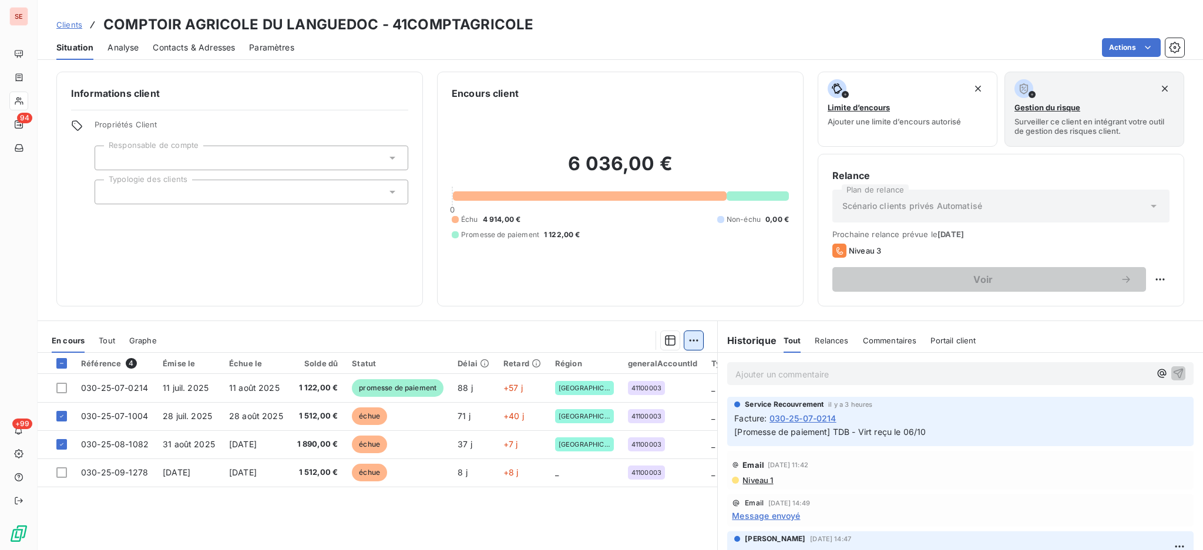
click at [685, 338] on html "SE 94 +99 Clients COMPTOIR AGRICOLE DU [GEOGRAPHIC_DATA] - 41COMPTAGRICOLE Situ…" at bounding box center [601, 275] width 1203 height 550
click at [674, 386] on div "Ajouter une promesse de paiement (2 factures)" at bounding box center [583, 387] width 213 height 19
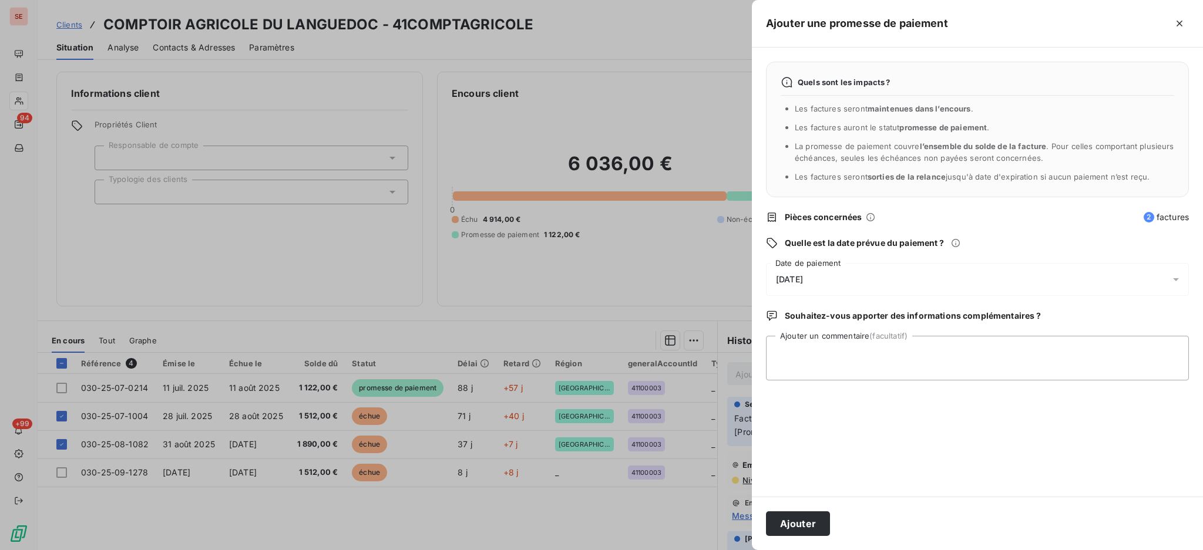
click at [1174, 280] on icon at bounding box center [1176, 280] width 12 height 12
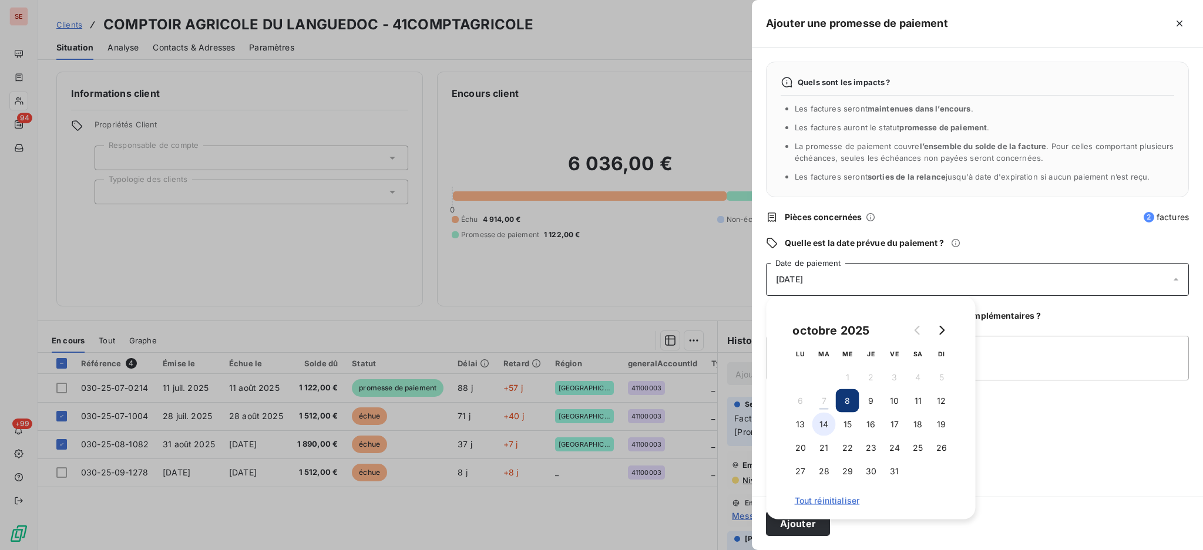
click at [821, 424] on button "14" at bounding box center [823, 424] width 23 height 23
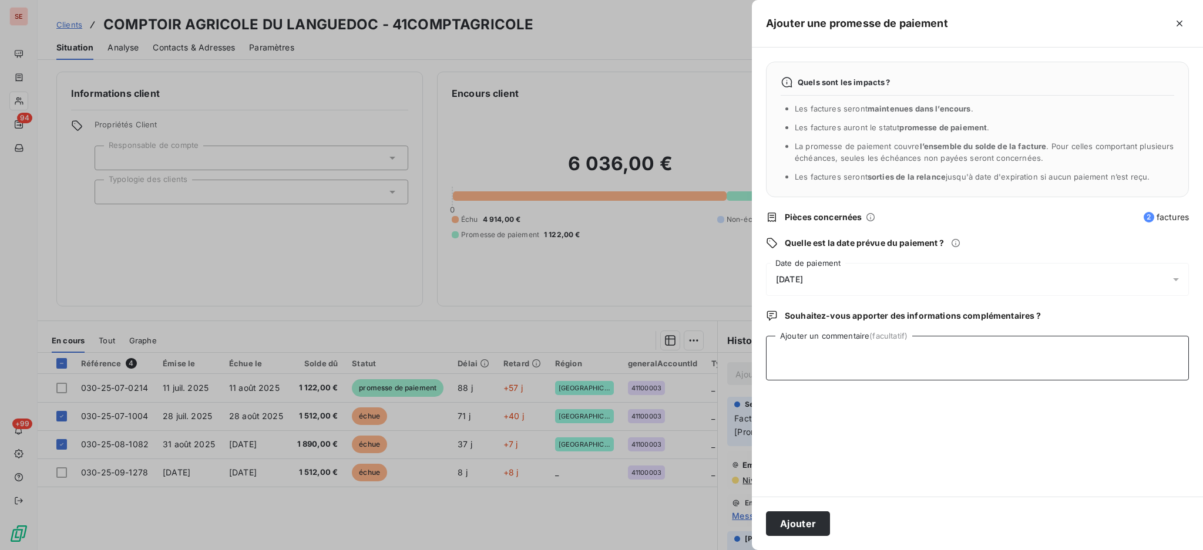
click at [978, 357] on textarea "Ajouter un commentaire (facultatif)" at bounding box center [977, 358] width 423 height 45
paste textarea "TDB - Virt reçu le 06/10"
type textarea "TDB - Virt reçu le 06/10"
click at [813, 523] on button "Ajouter" at bounding box center [798, 524] width 64 height 25
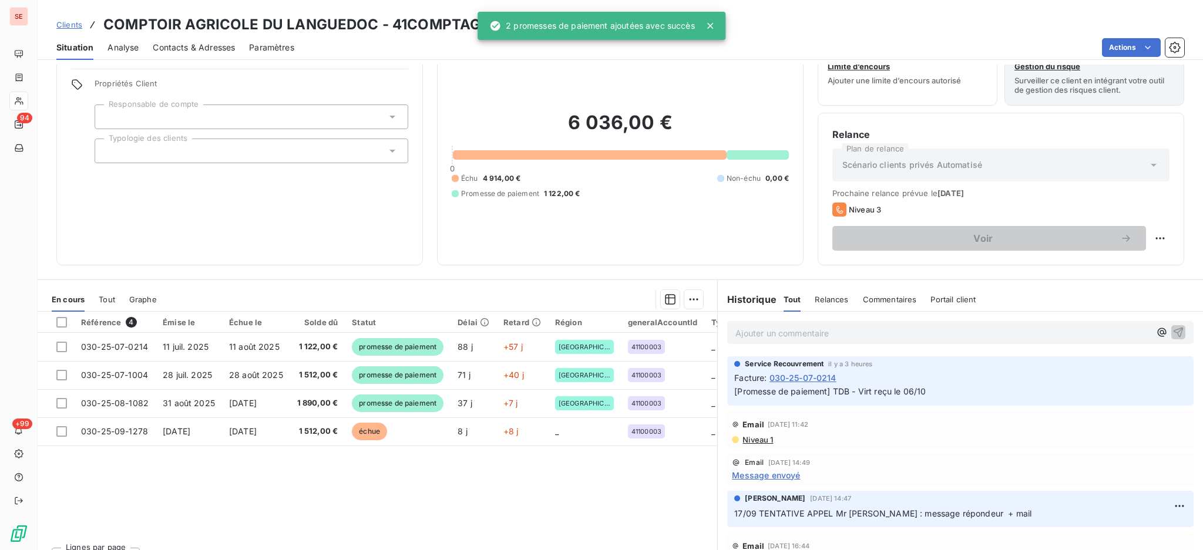
scroll to position [63, 0]
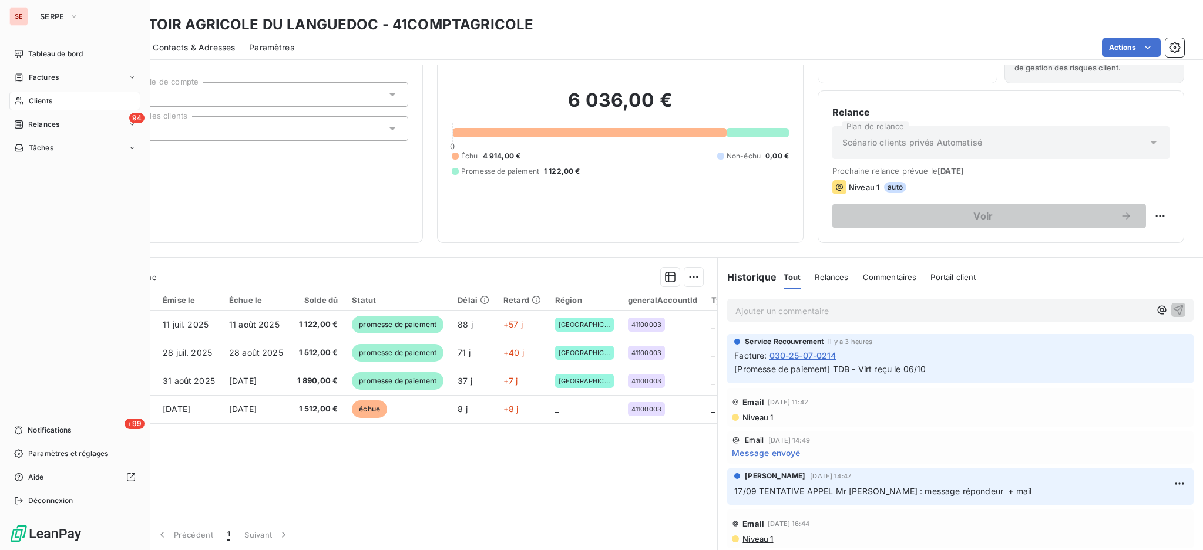
click at [38, 98] on span "Clients" at bounding box center [40, 101] width 23 height 11
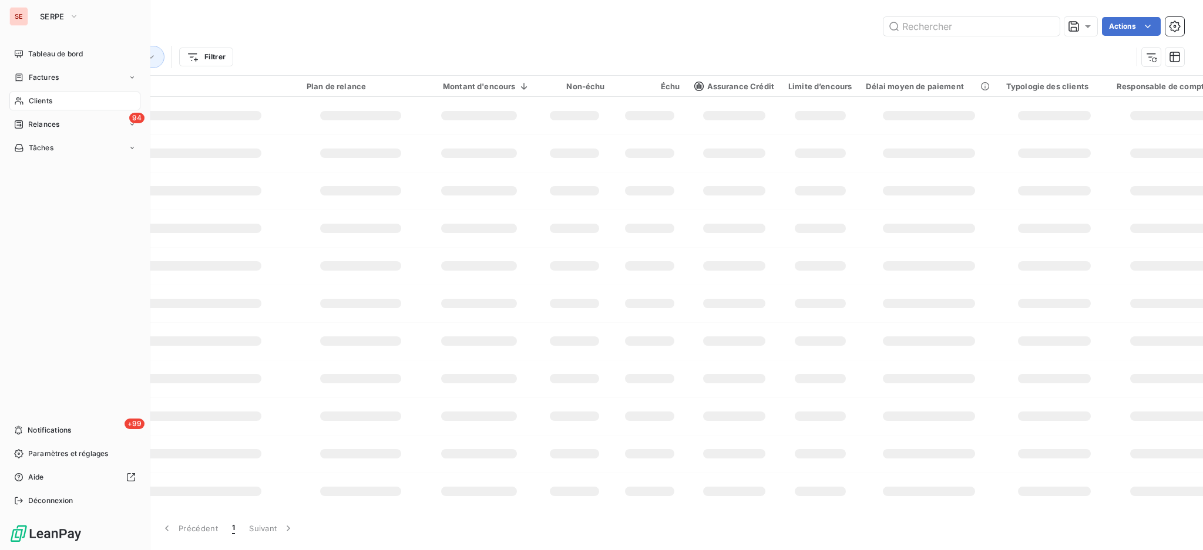
click at [35, 98] on span "Clients" at bounding box center [40, 101] width 23 height 11
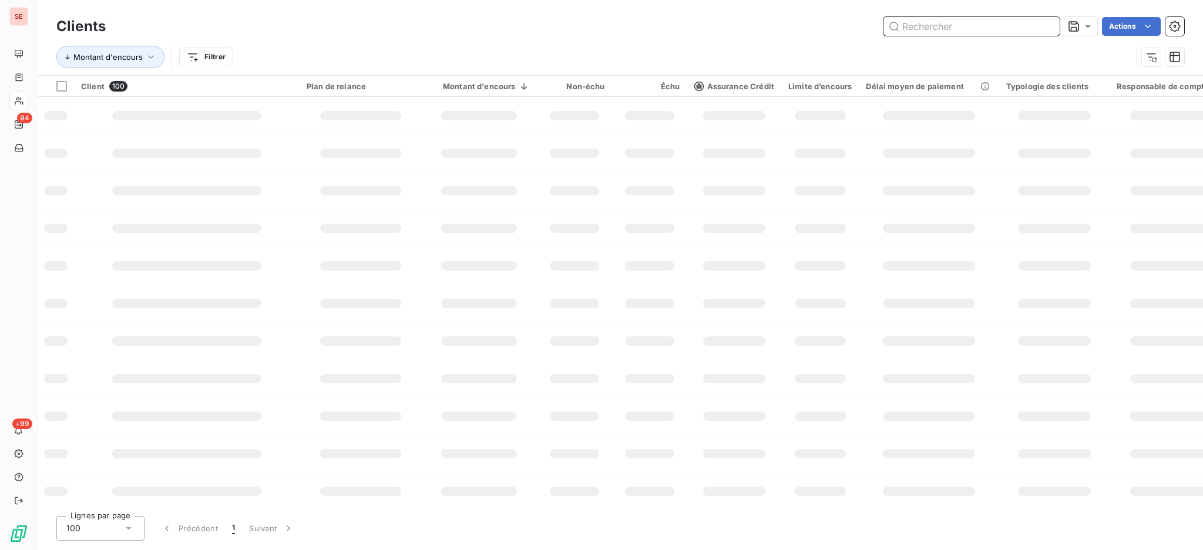
click at [937, 26] on input "text" at bounding box center [971, 26] width 176 height 19
type input "CD84"
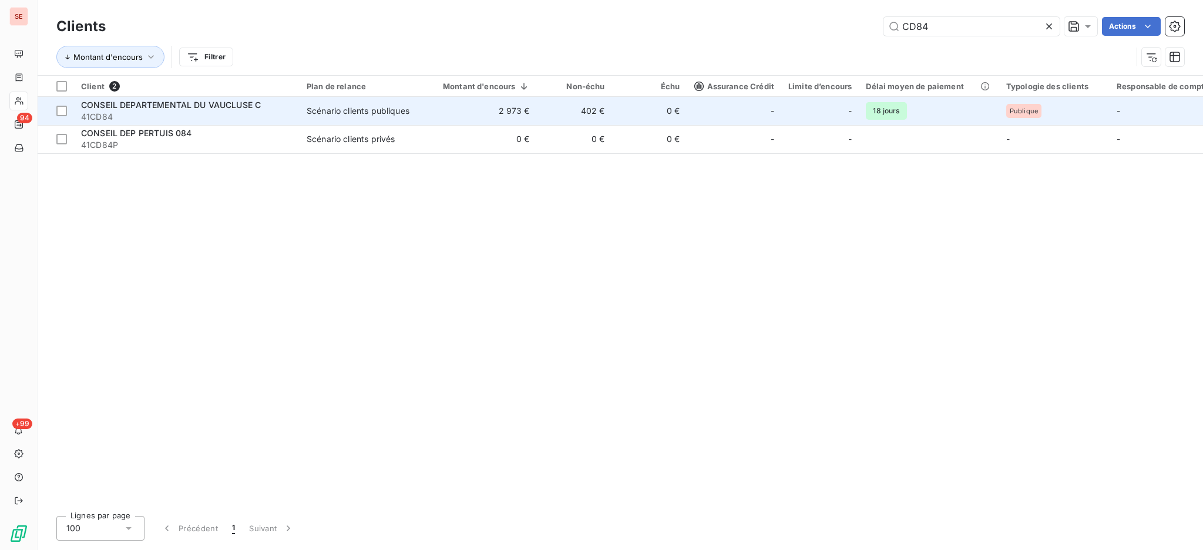
click at [123, 111] on span "41CD84" at bounding box center [186, 117] width 211 height 12
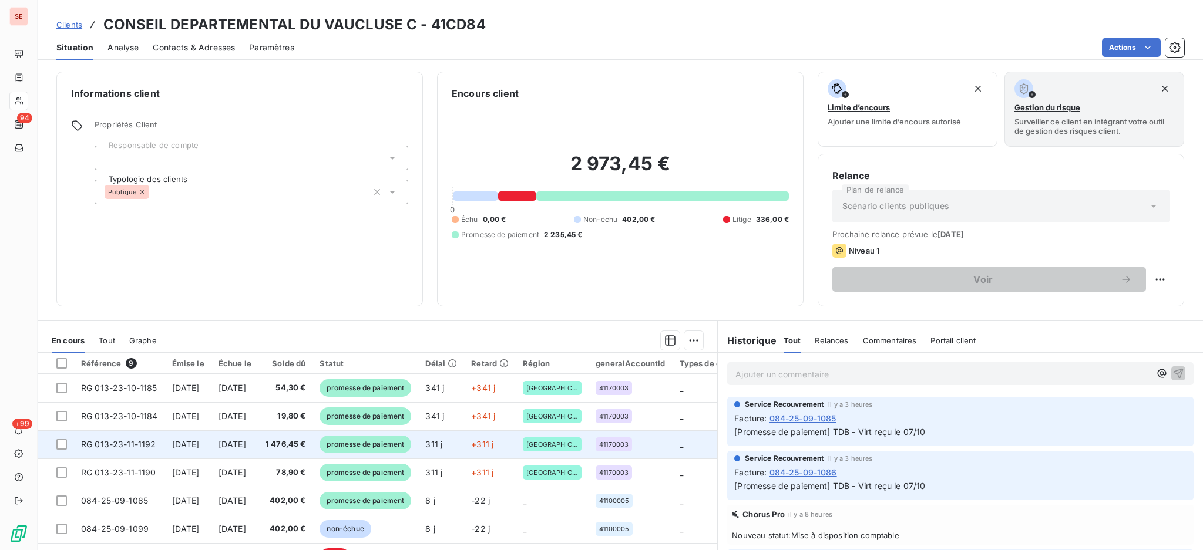
scroll to position [53, 0]
